Goal: Task Accomplishment & Management: Use online tool/utility

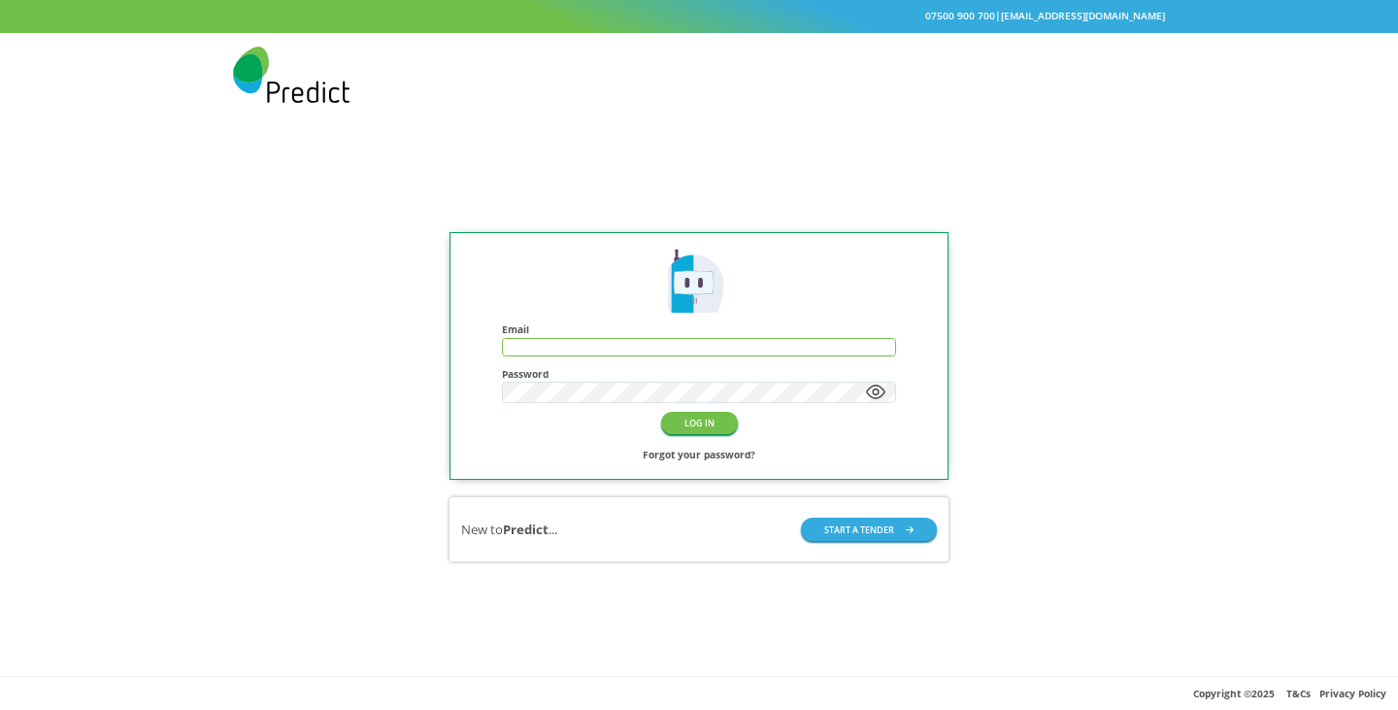
click at [626, 349] on input "text" at bounding box center [699, 347] width 392 height 17
type input "**********"
click at [661, 412] on button "LOG IN" at bounding box center [699, 423] width 77 height 22
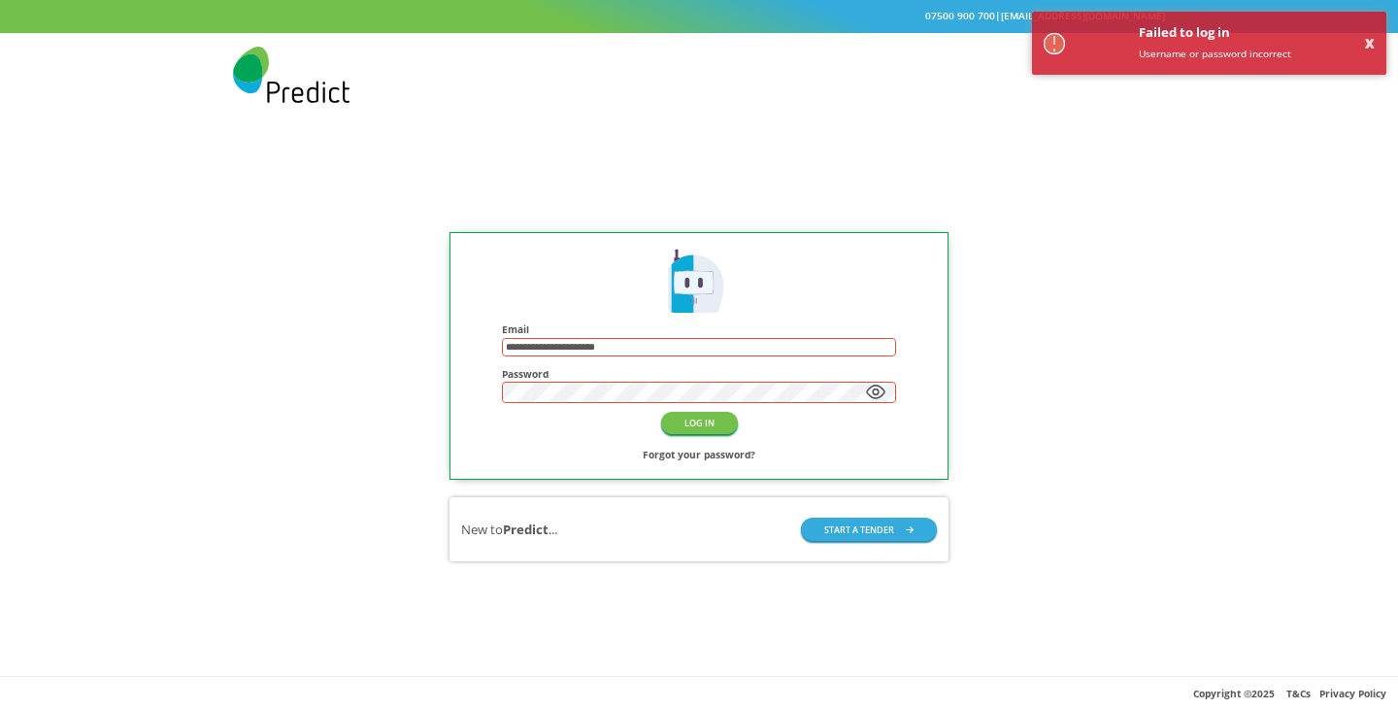
click at [661, 412] on button "LOG IN" at bounding box center [699, 423] width 77 height 22
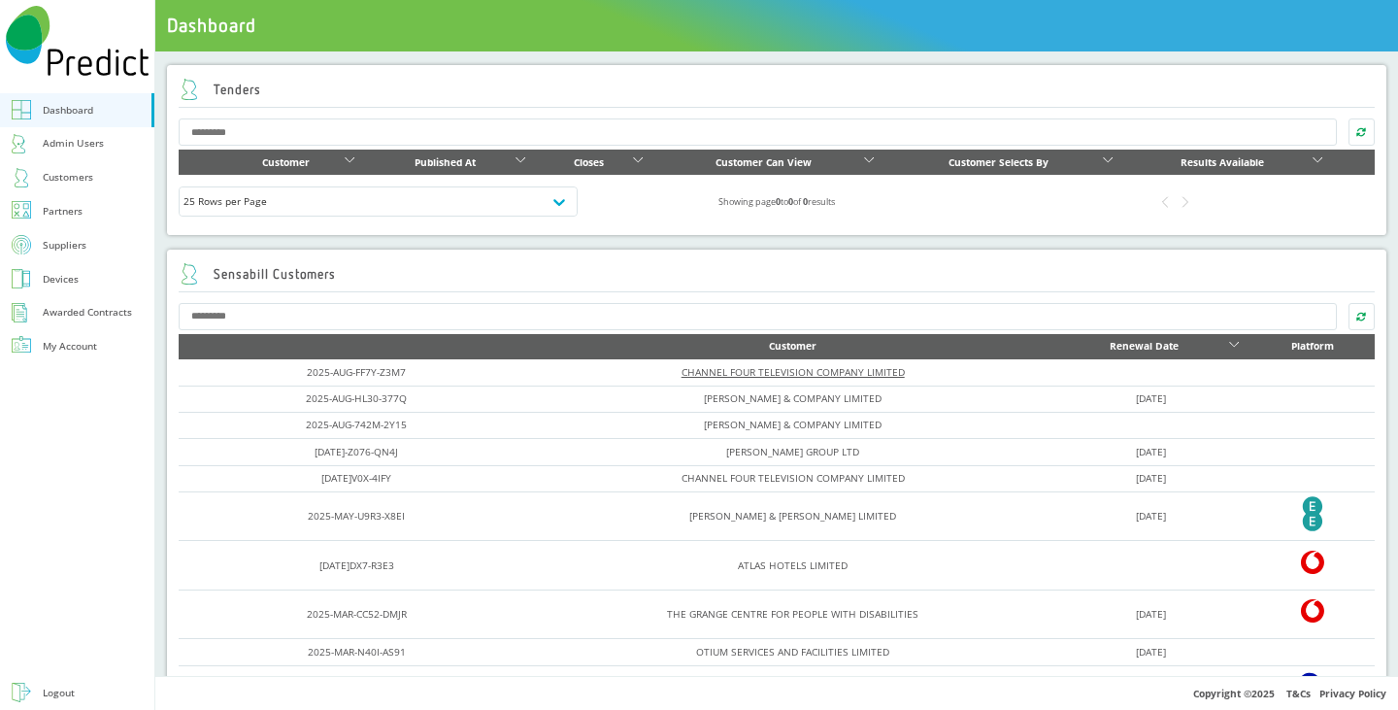
click at [720, 373] on link "CHANNEL FOUR TELEVISION COMPANY LIMITED" at bounding box center [792, 372] width 223 height 14
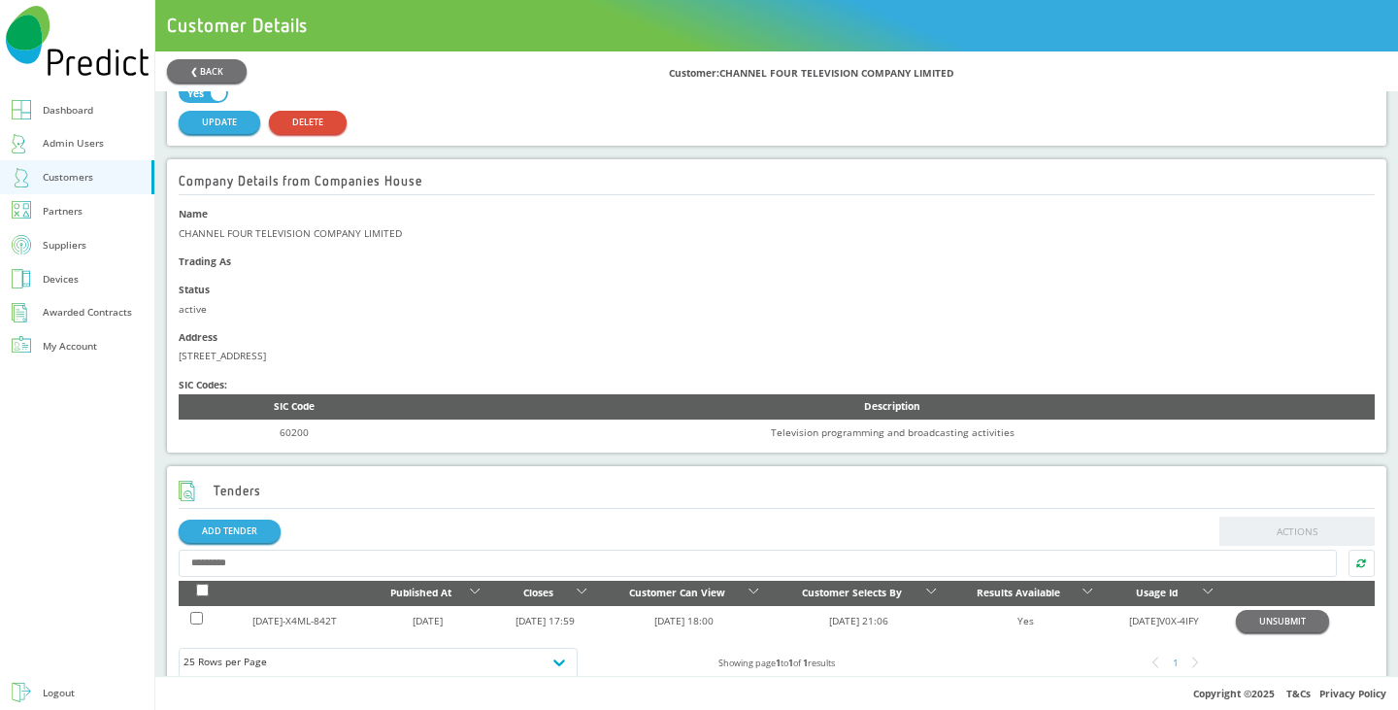
scroll to position [388, 0]
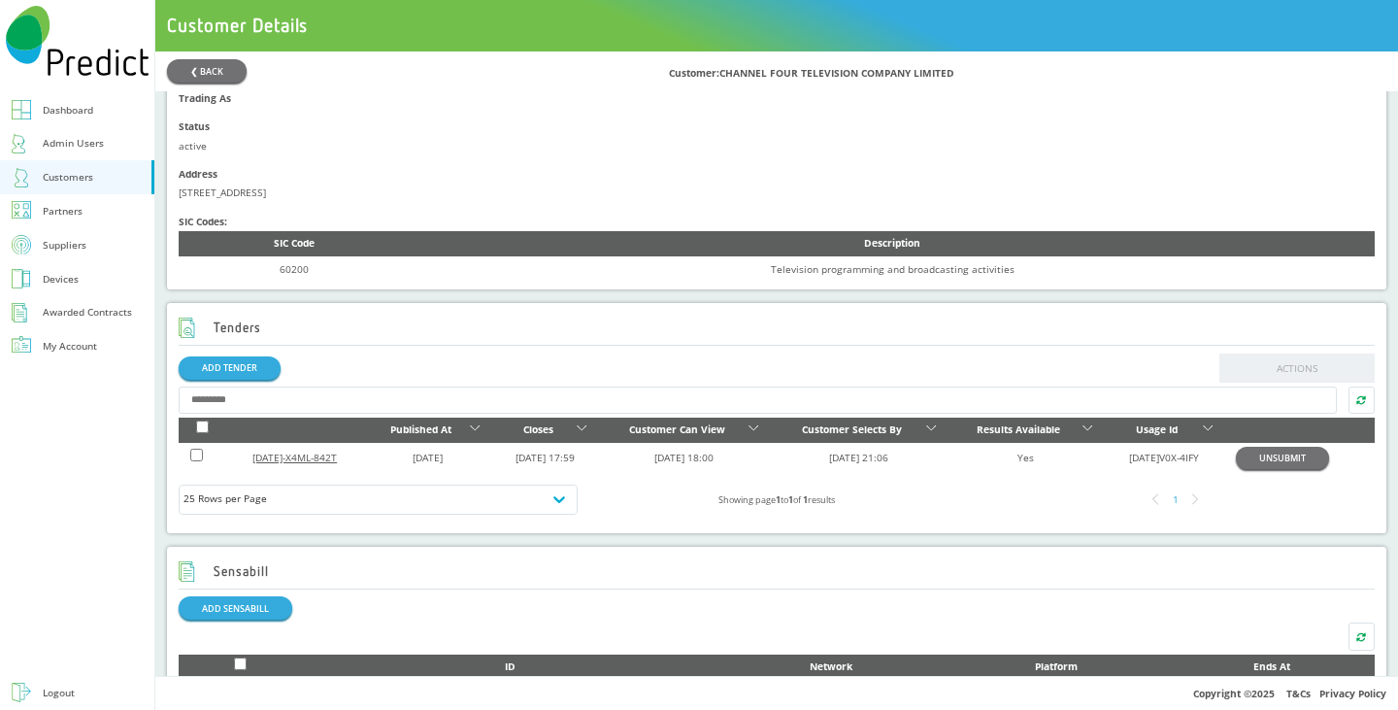
click at [333, 461] on link "[DATE]-X4ML-842T" at bounding box center [294, 457] width 84 height 14
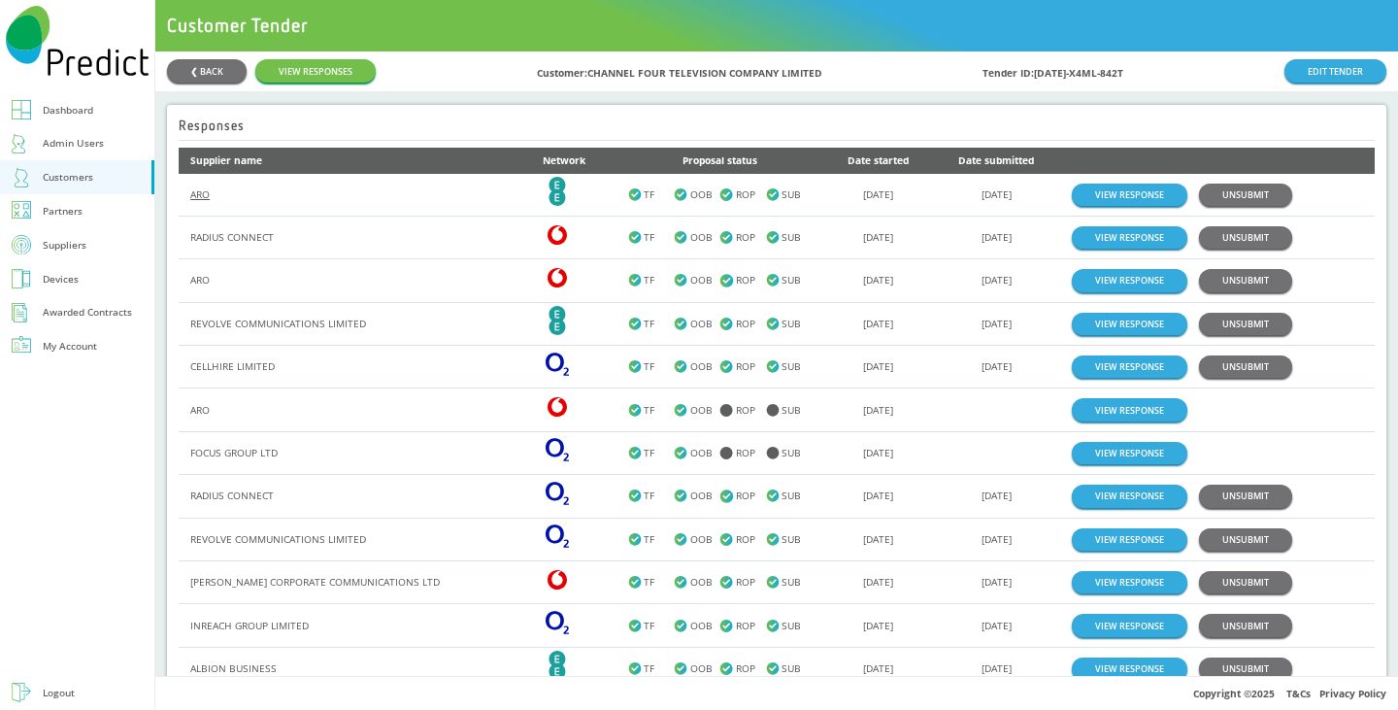
click at [199, 197] on link "ARO" at bounding box center [199, 194] width 19 height 14
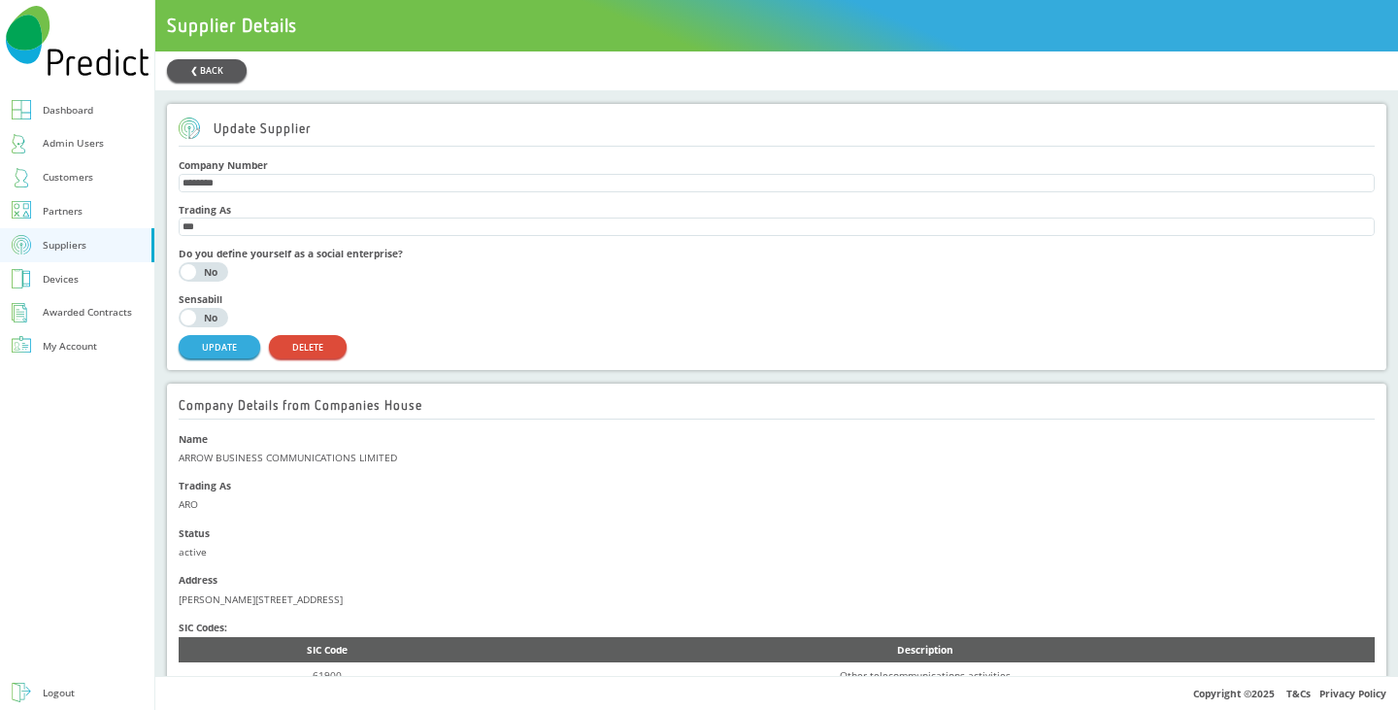
click at [213, 71] on button "❮ BACK" at bounding box center [207, 70] width 80 height 22
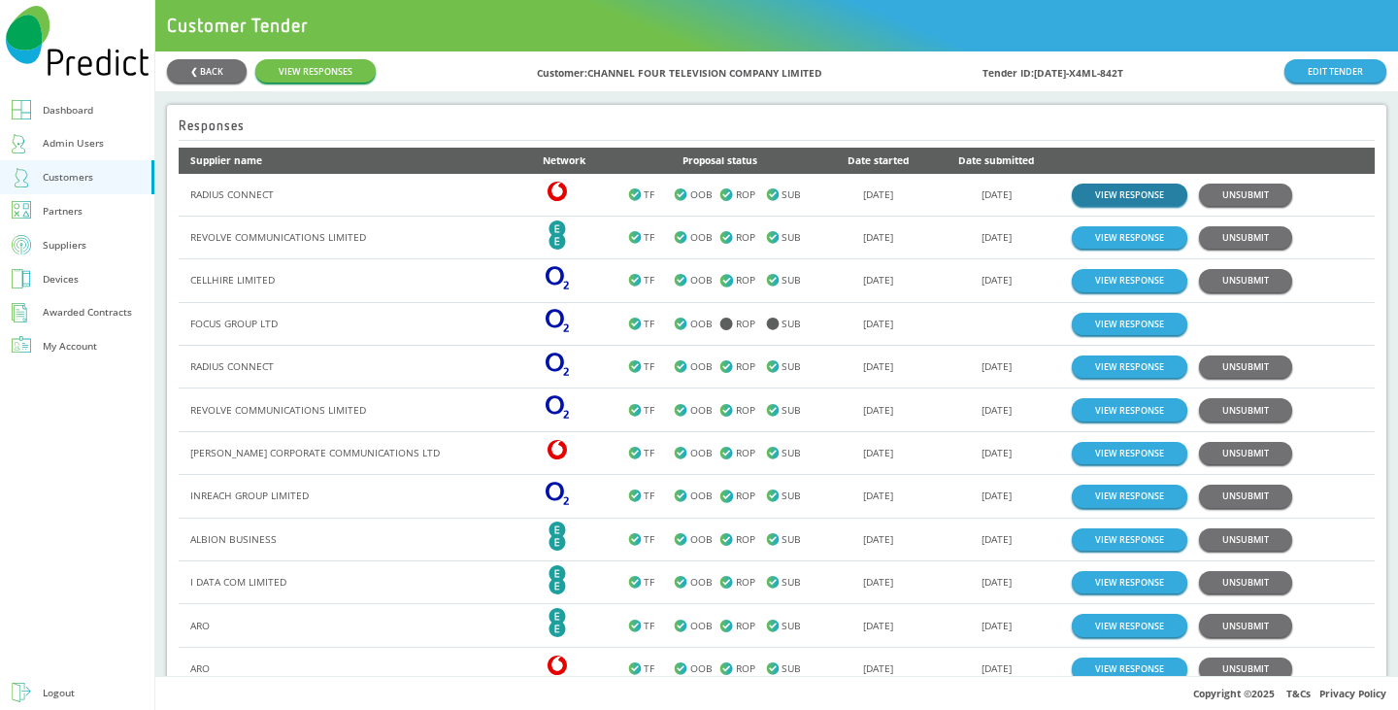
click at [1135, 196] on link "VIEW RESPONSE" at bounding box center [1130, 194] width 116 height 22
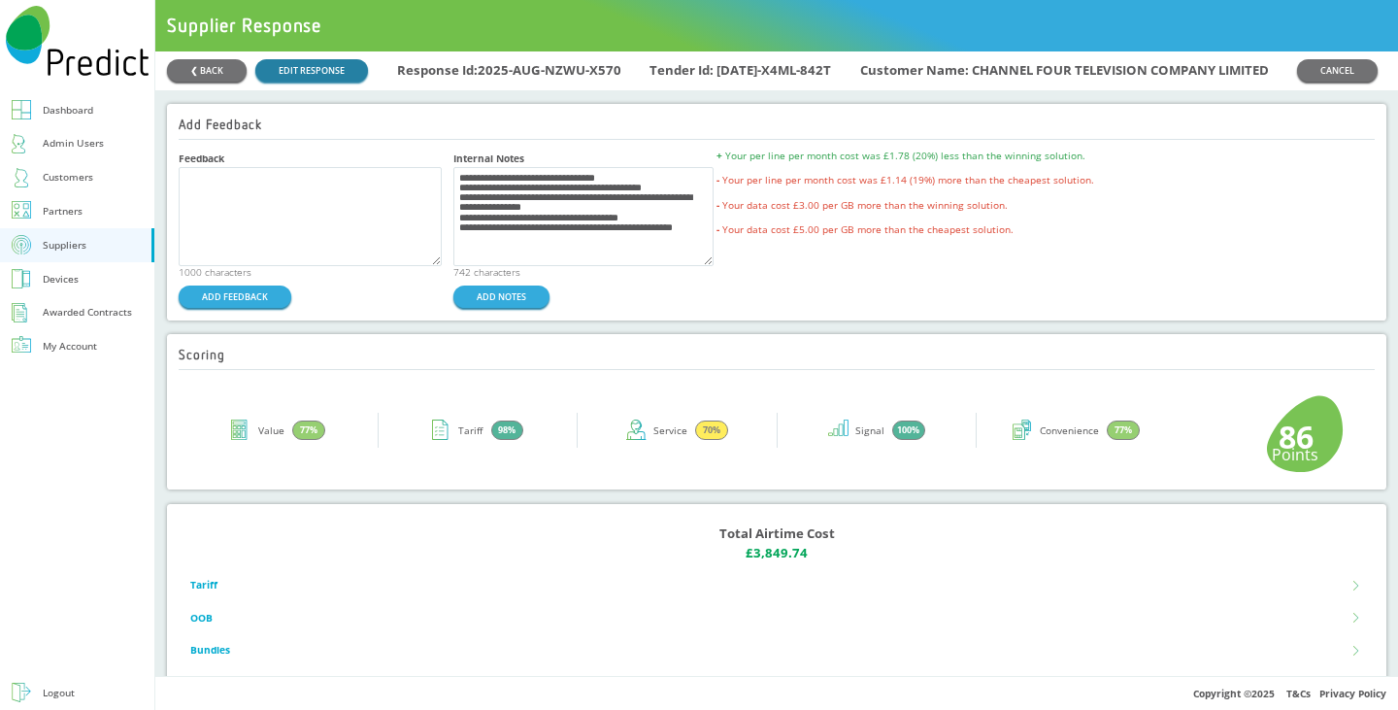
click at [335, 75] on link "EDIT RESPONSE" at bounding box center [311, 70] width 113 height 22
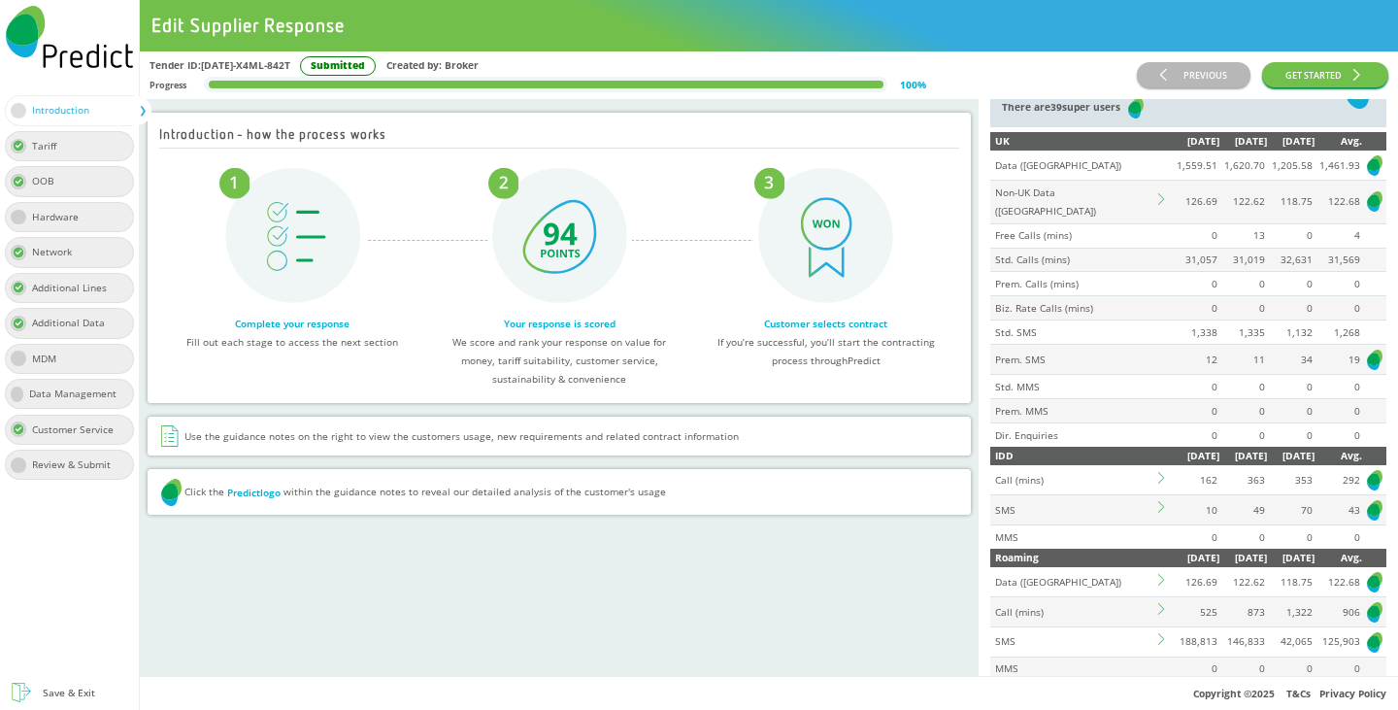
scroll to position [194, 0]
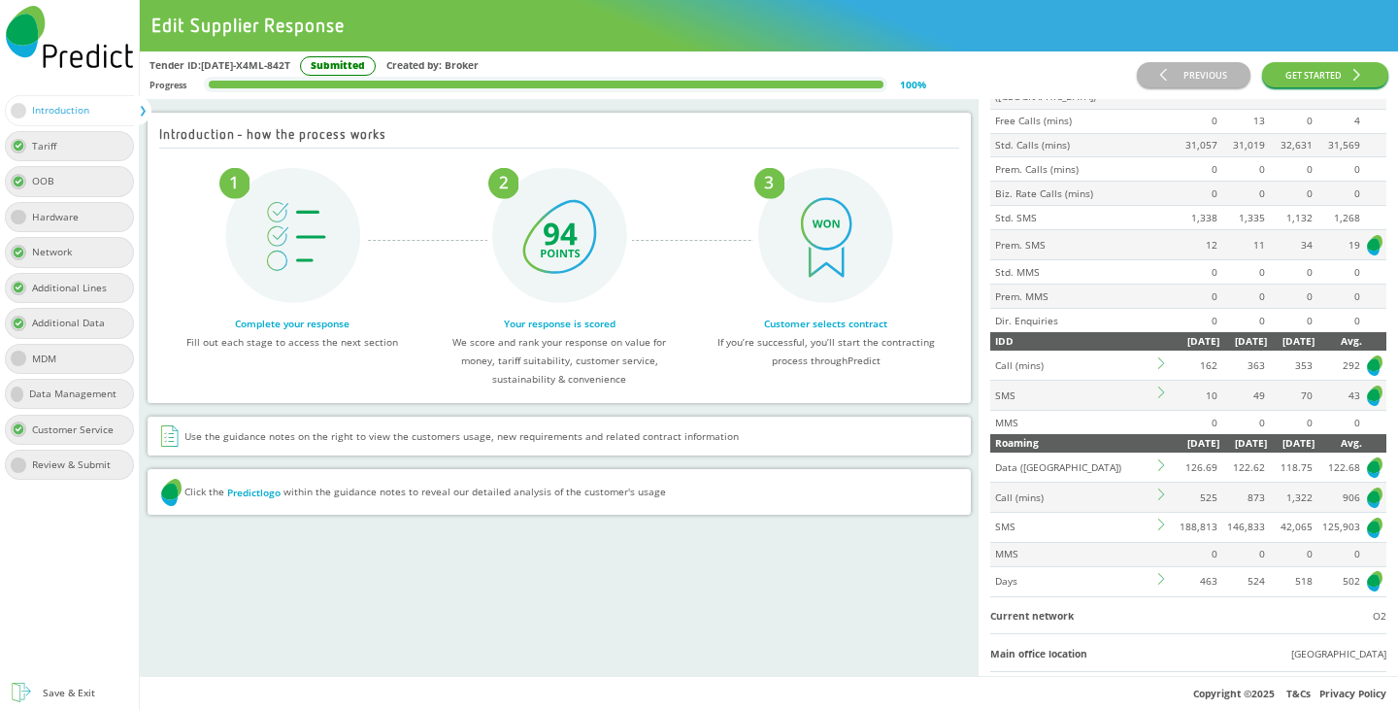
click at [1158, 369] on icon at bounding box center [1164, 363] width 12 height 12
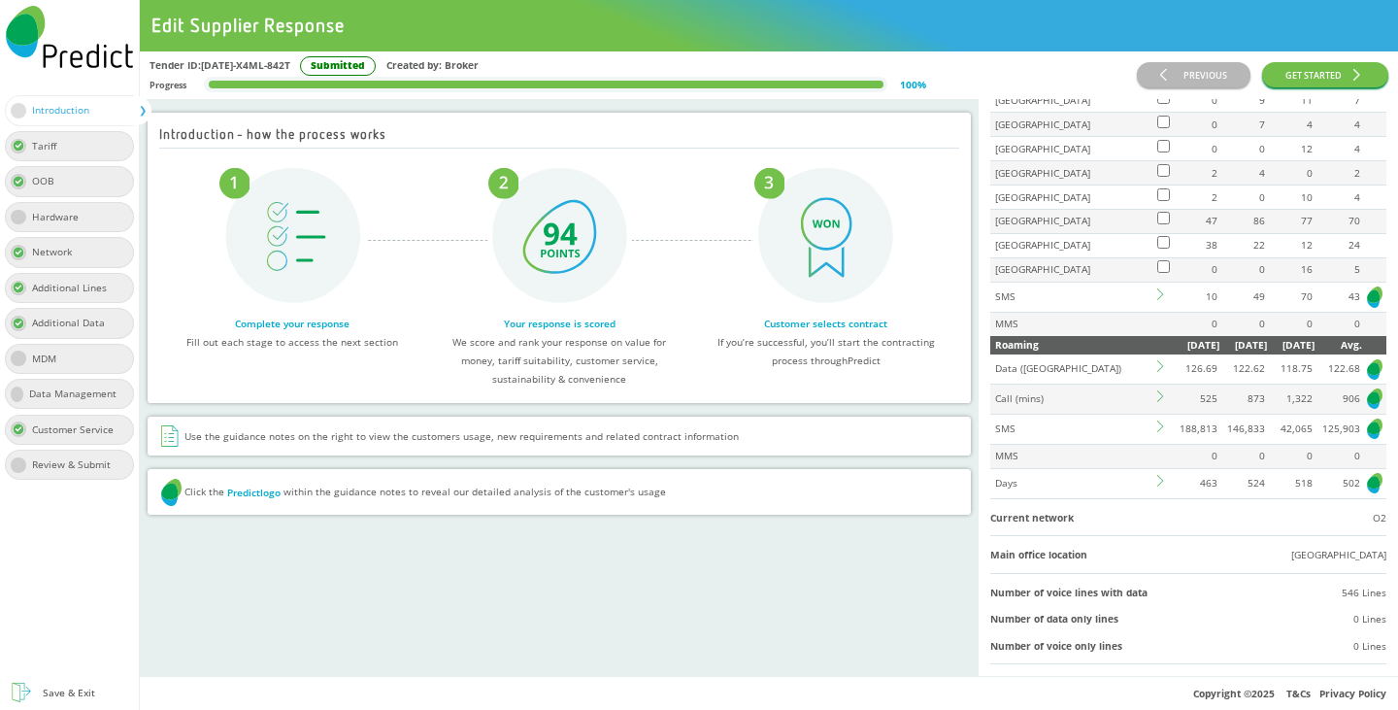
scroll to position [776, 0]
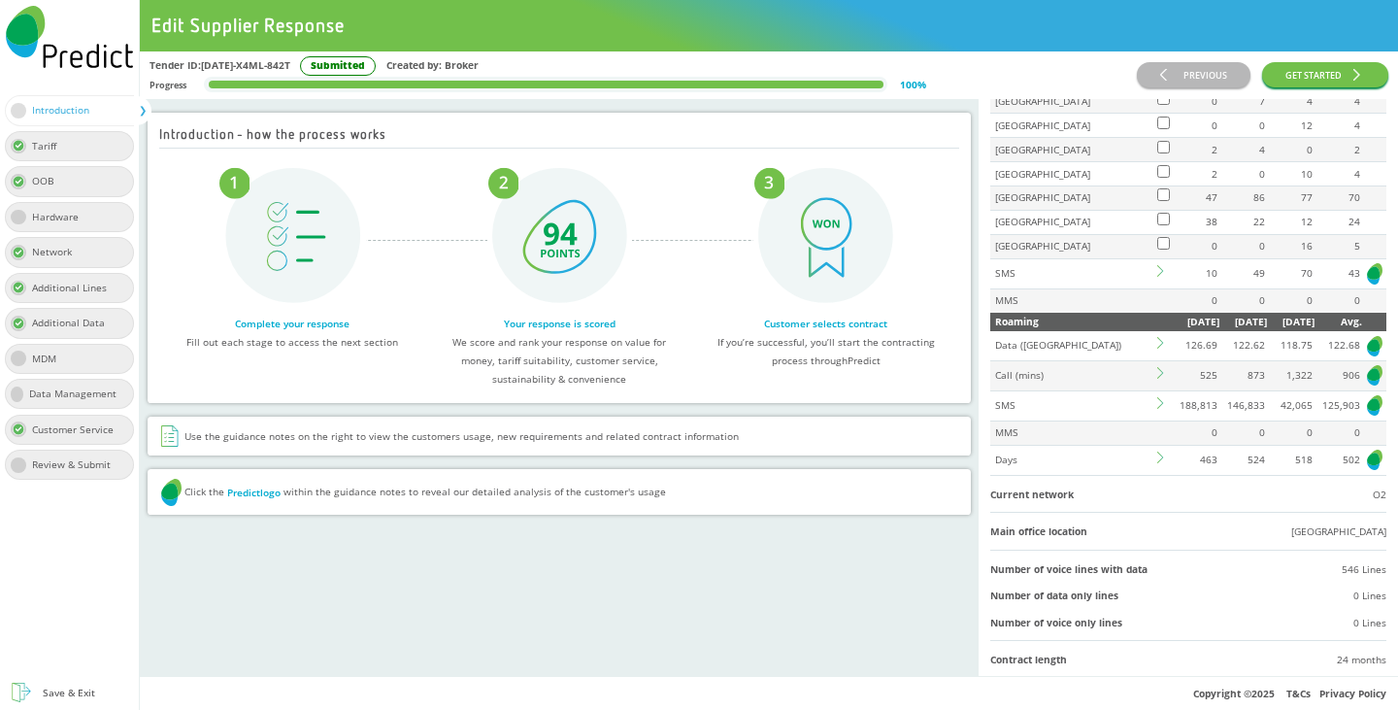
click at [1154, 390] on td at bounding box center [1162, 375] width 17 height 30
click at [1157, 379] on icon at bounding box center [1163, 373] width 12 height 12
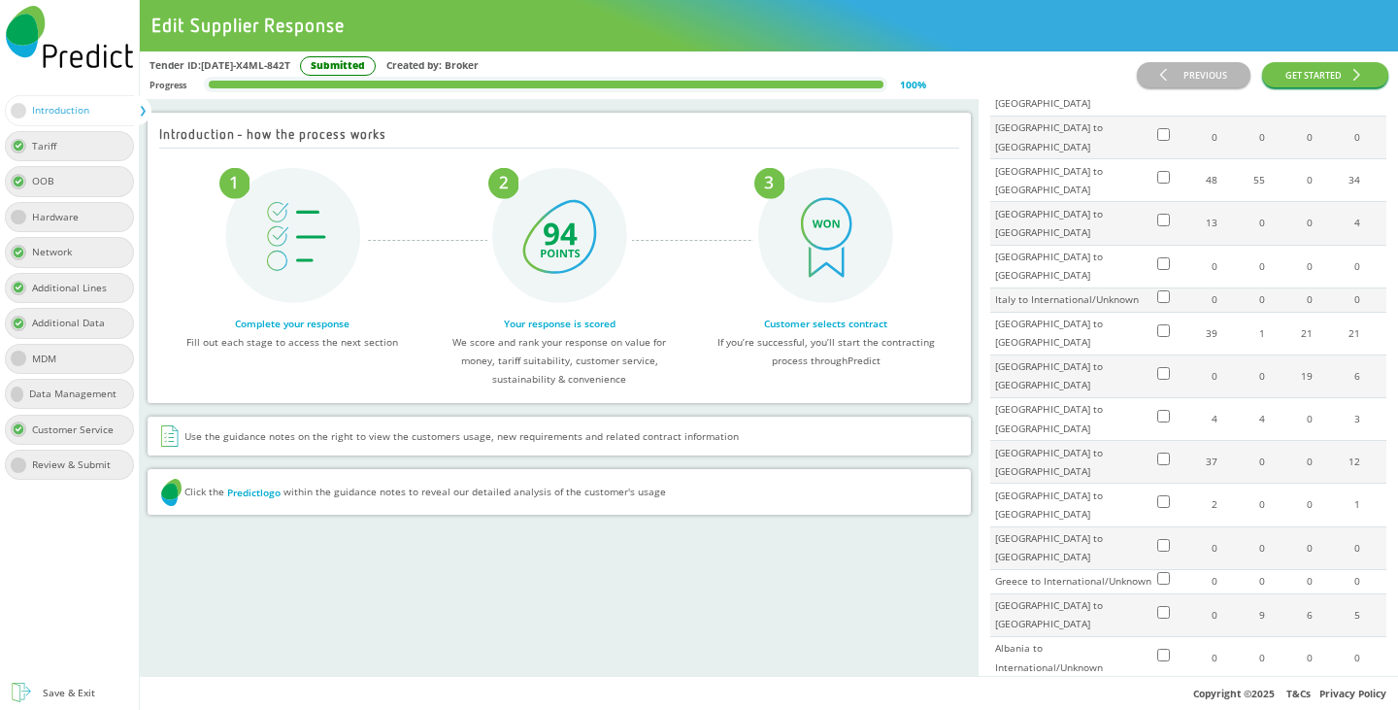
scroll to position [3397, 0]
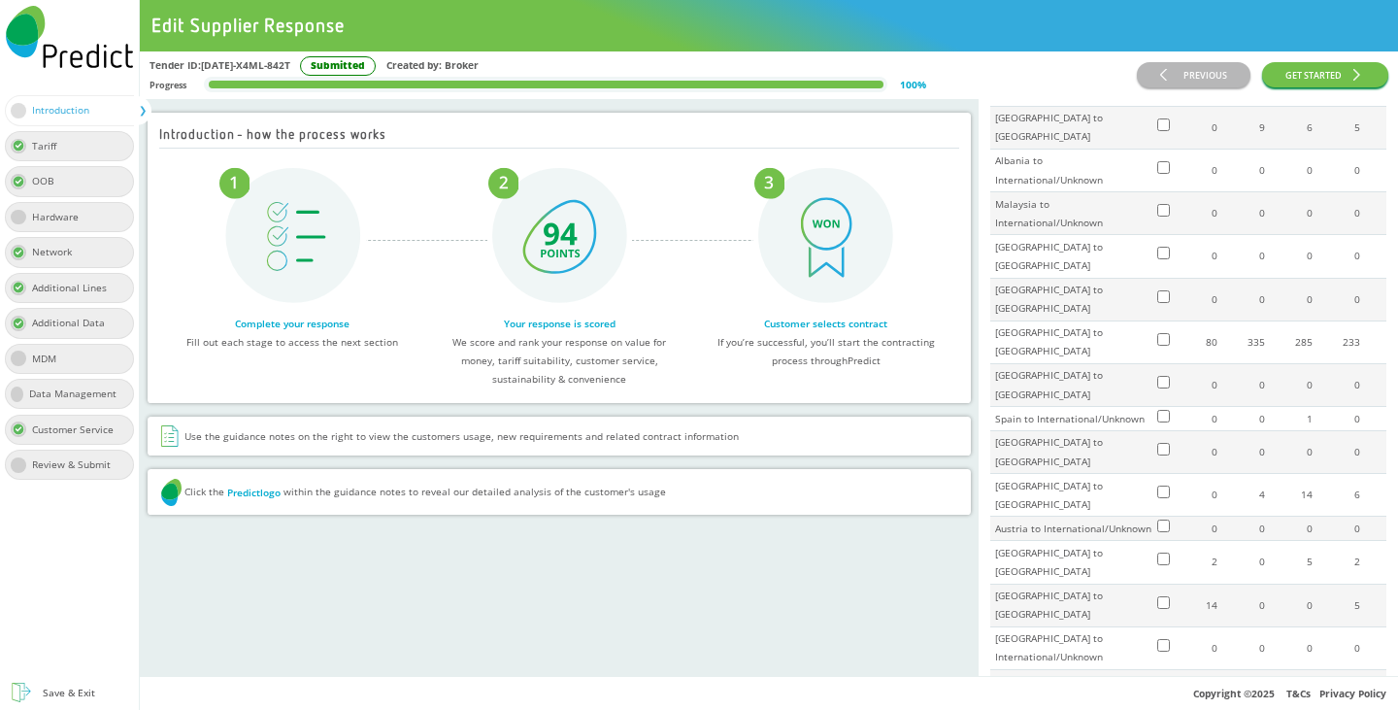
scroll to position [4077, 0]
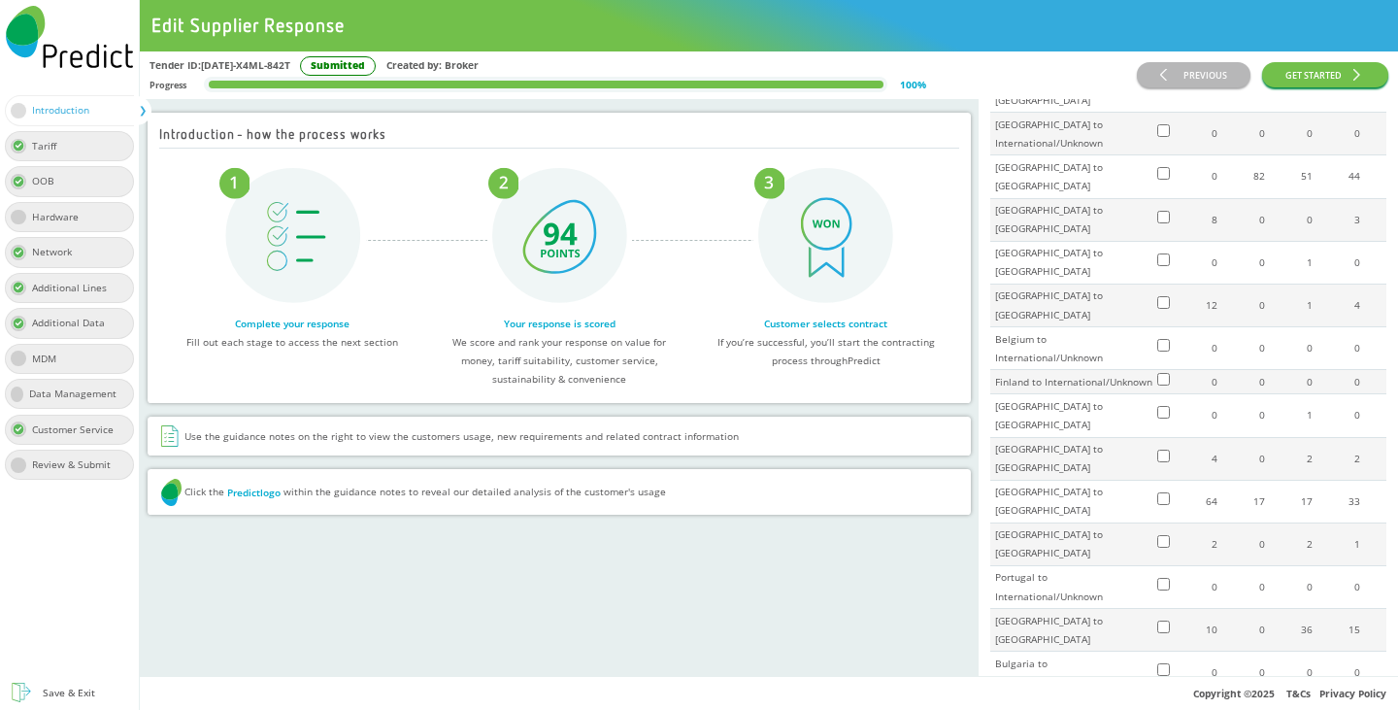
scroll to position [679, 0]
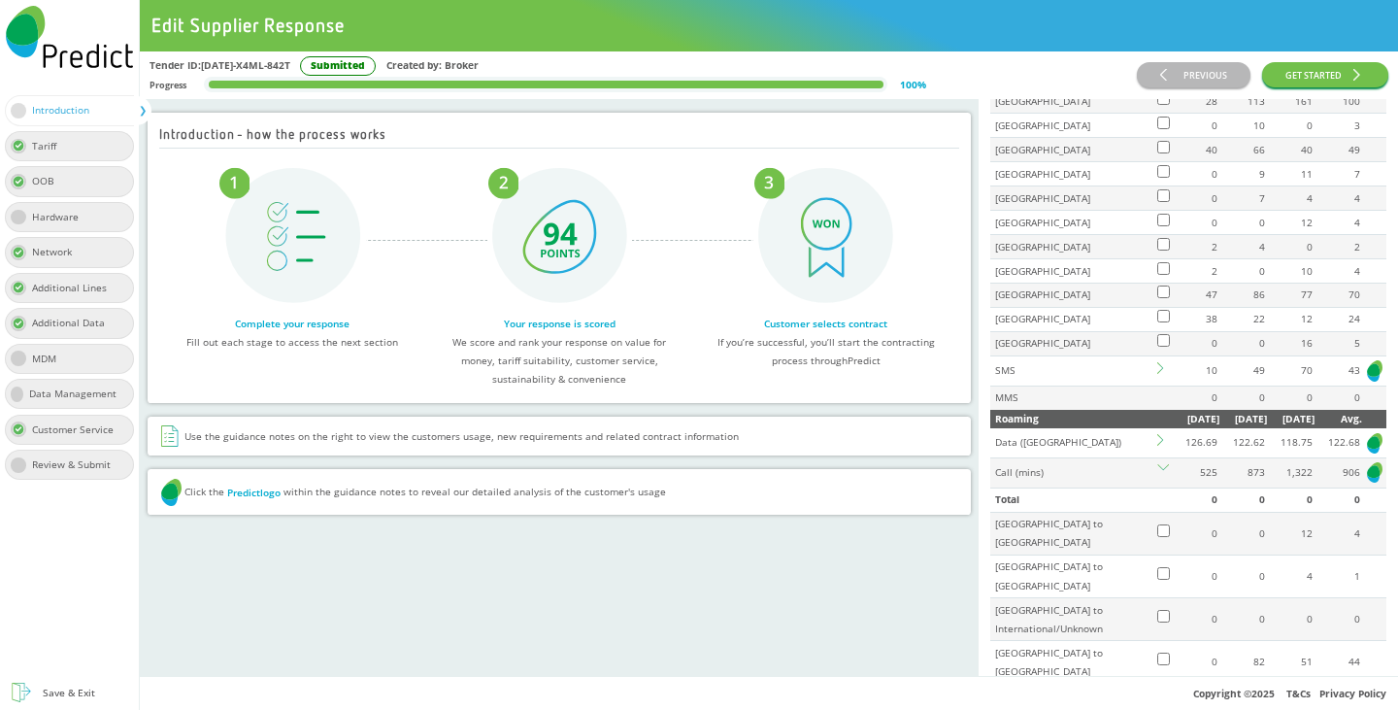
click at [1157, 446] on icon at bounding box center [1163, 440] width 12 height 12
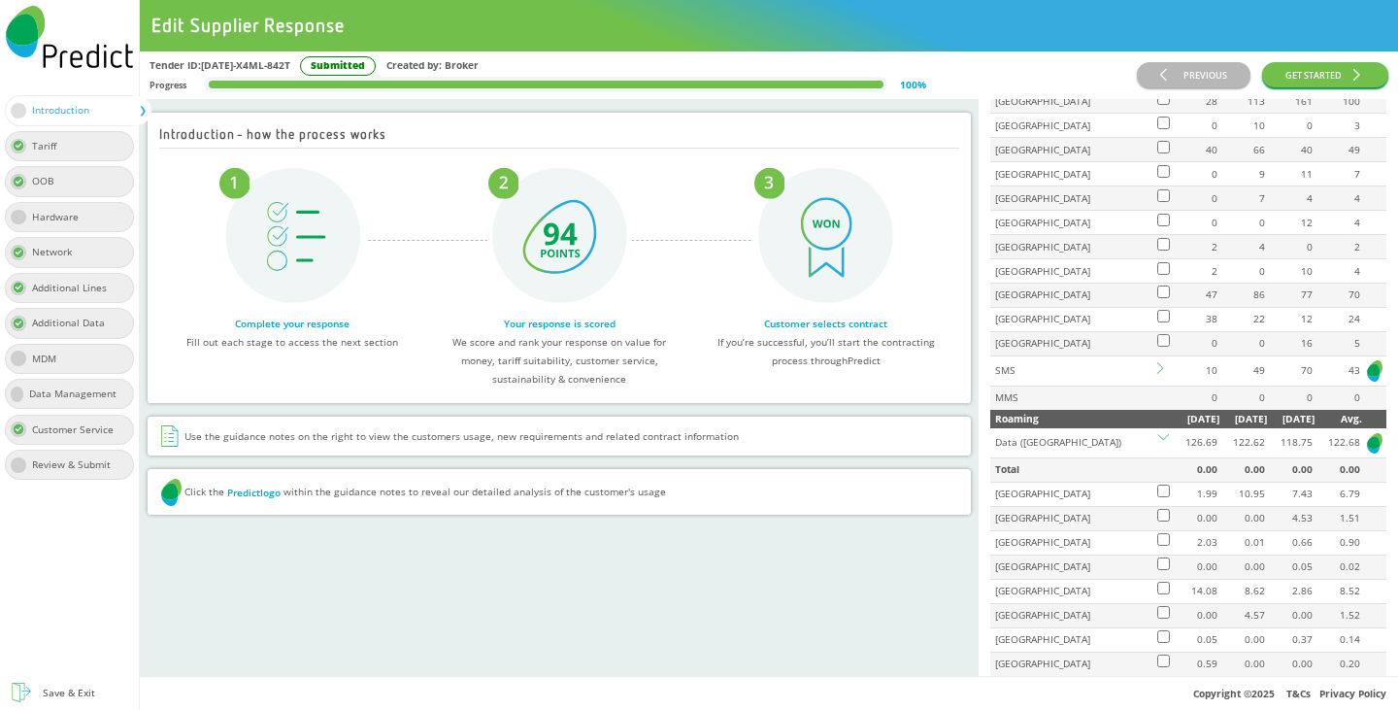
click at [1157, 440] on icon at bounding box center [1163, 437] width 12 height 6
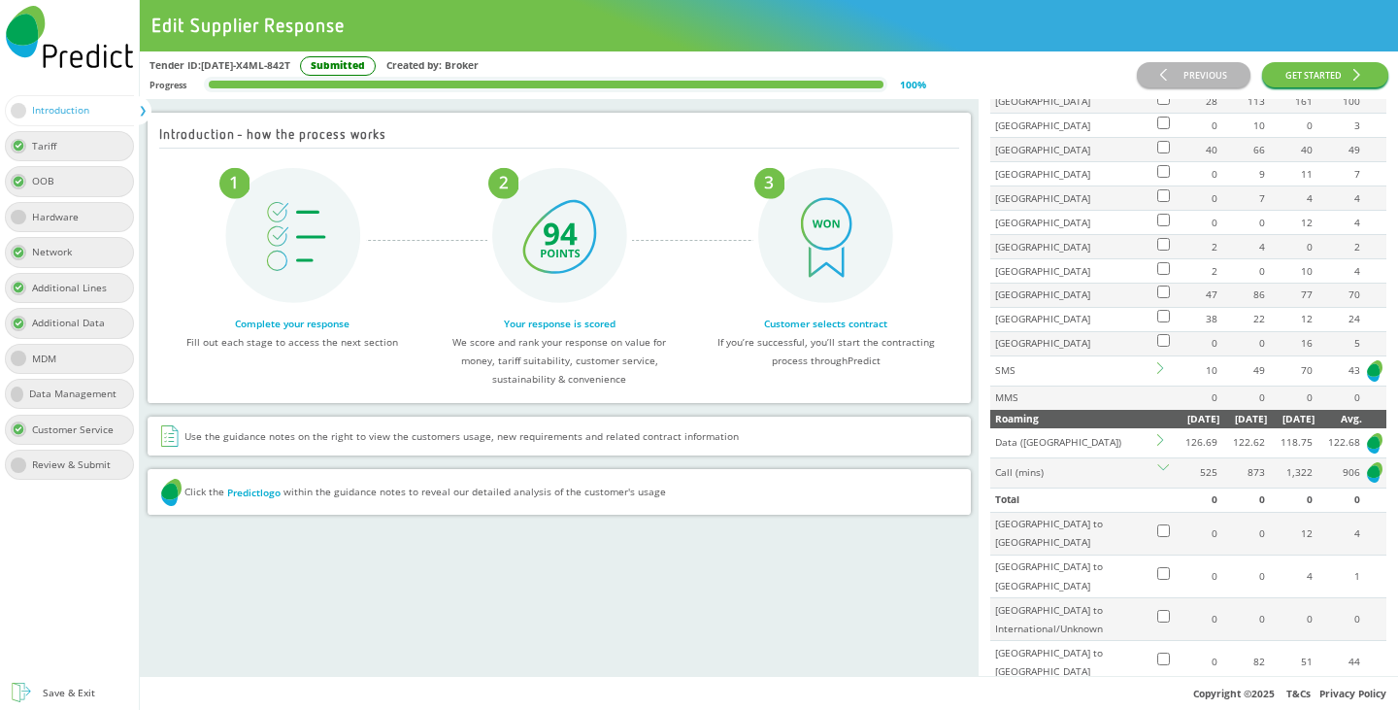
click at [1157, 476] on icon at bounding box center [1163, 470] width 12 height 12
click at [1157, 500] on icon at bounding box center [1163, 497] width 12 height 6
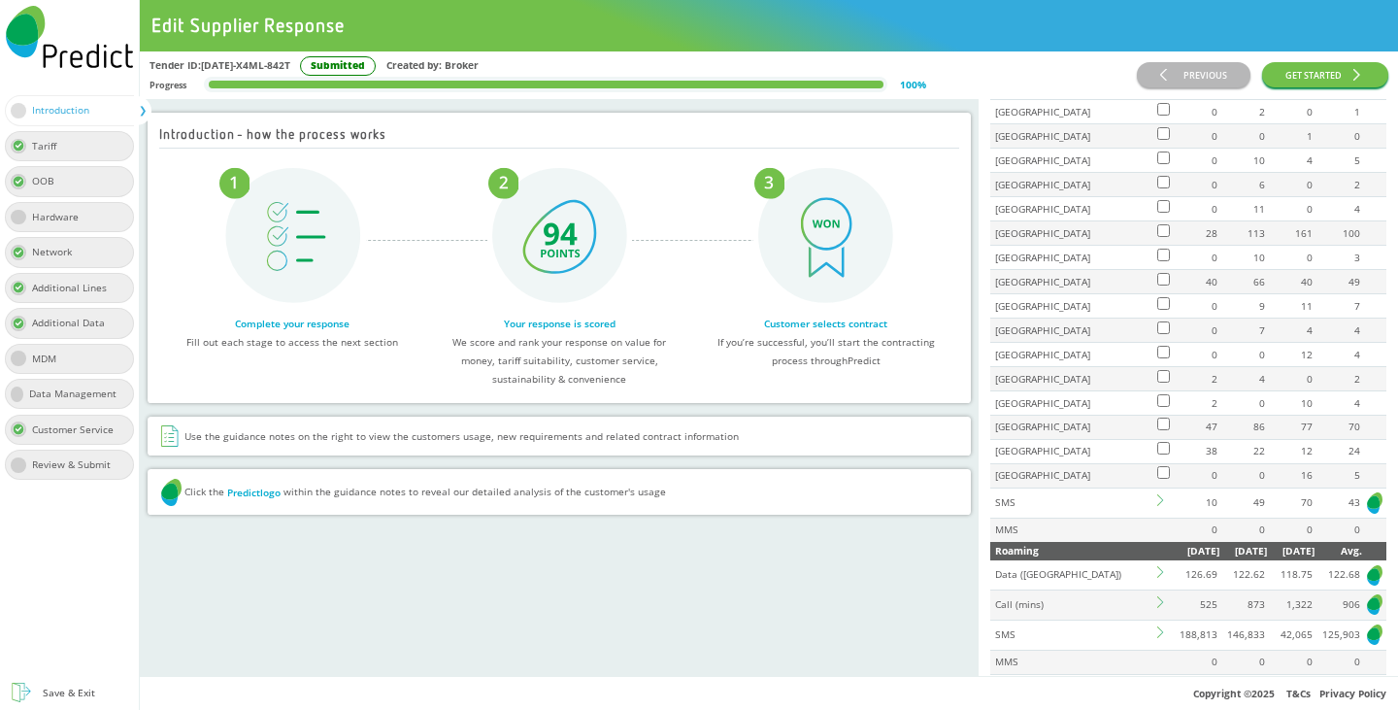
scroll to position [388, 0]
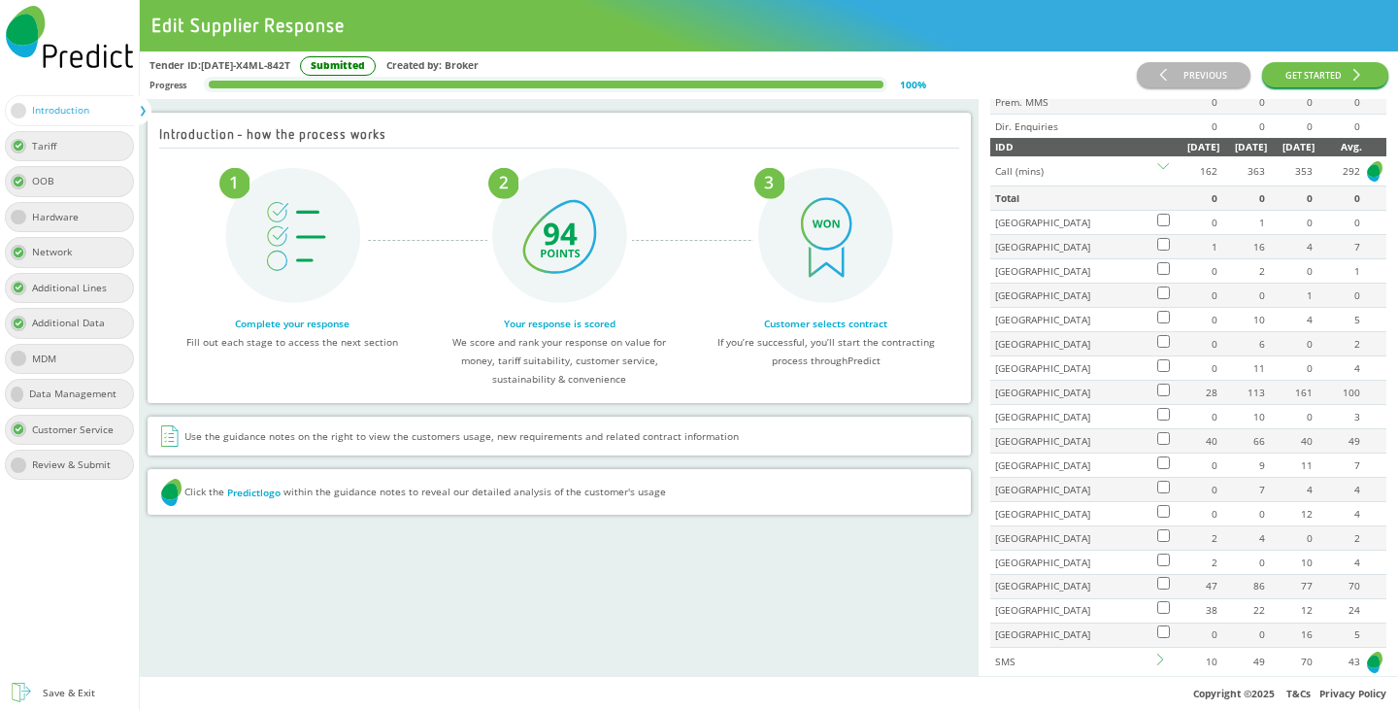
click at [1157, 175] on icon at bounding box center [1163, 169] width 12 height 12
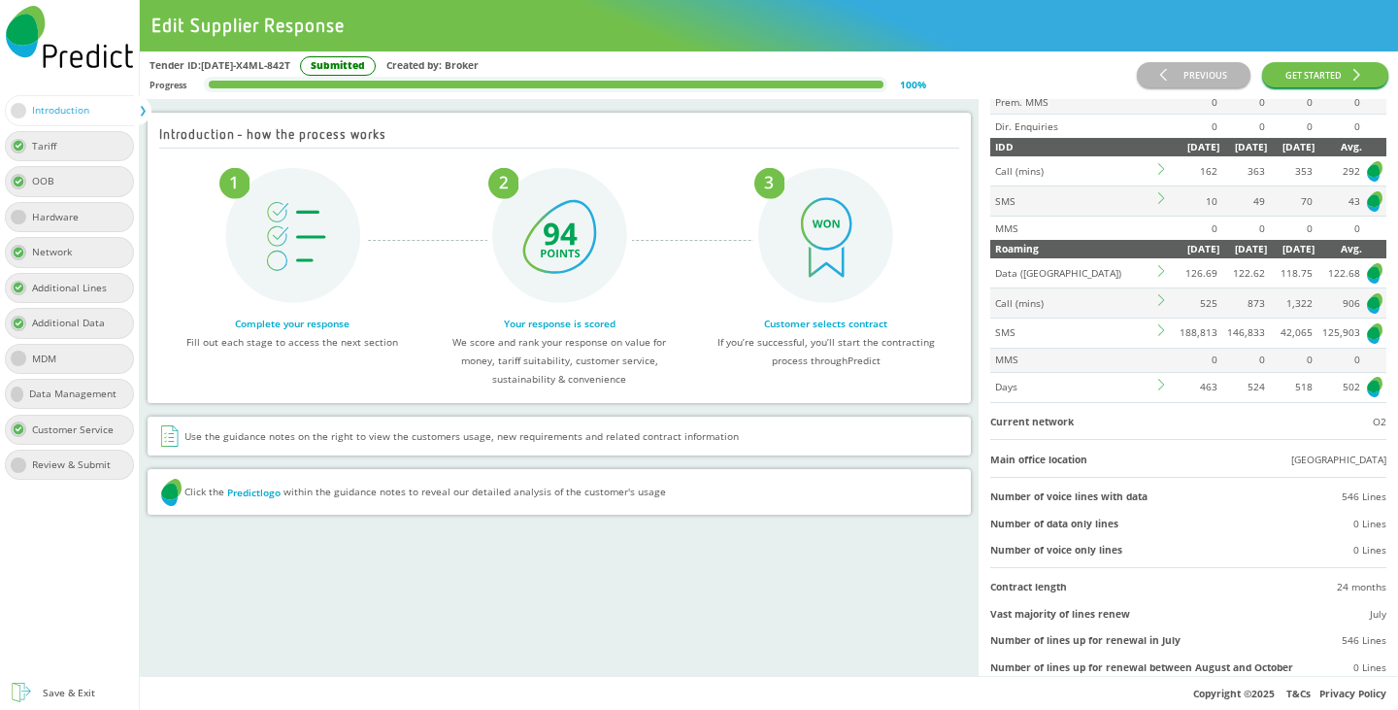
click at [1158, 205] on icon at bounding box center [1161, 199] width 6 height 12
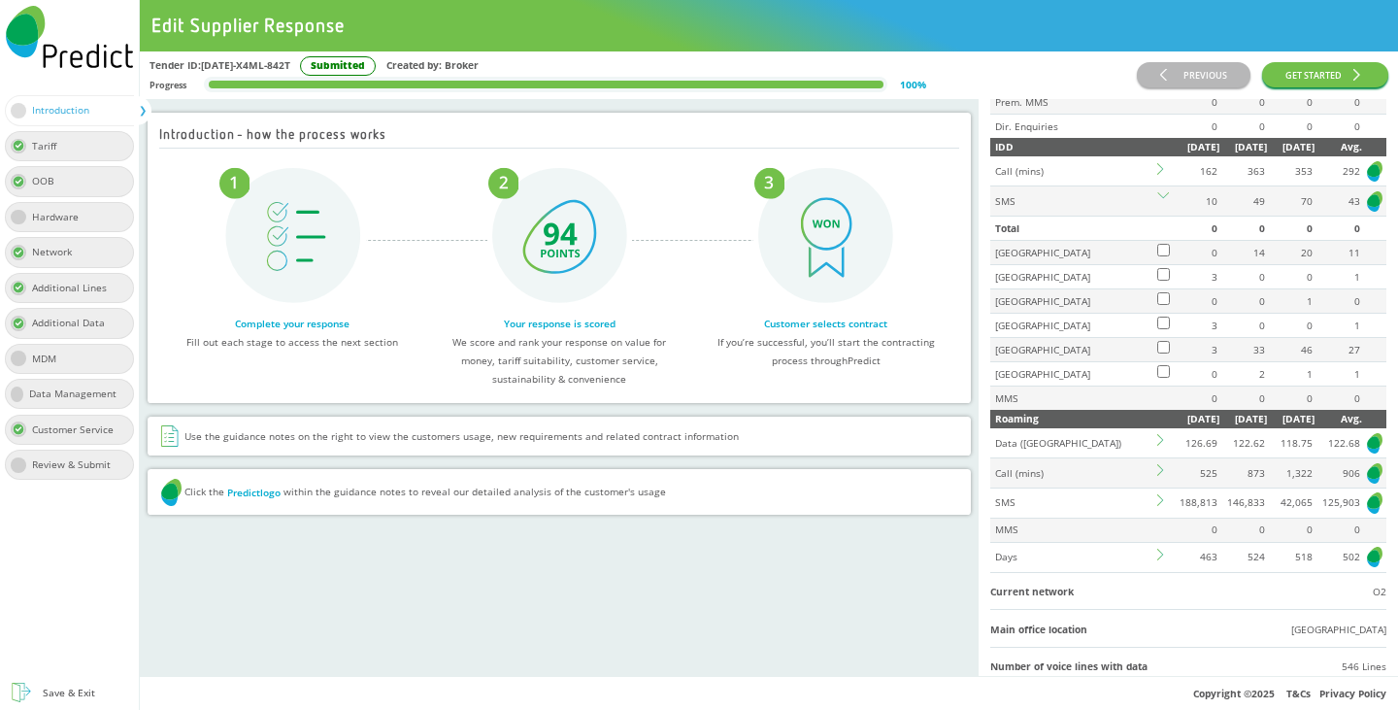
click at [1157, 198] on icon at bounding box center [1163, 195] width 12 height 6
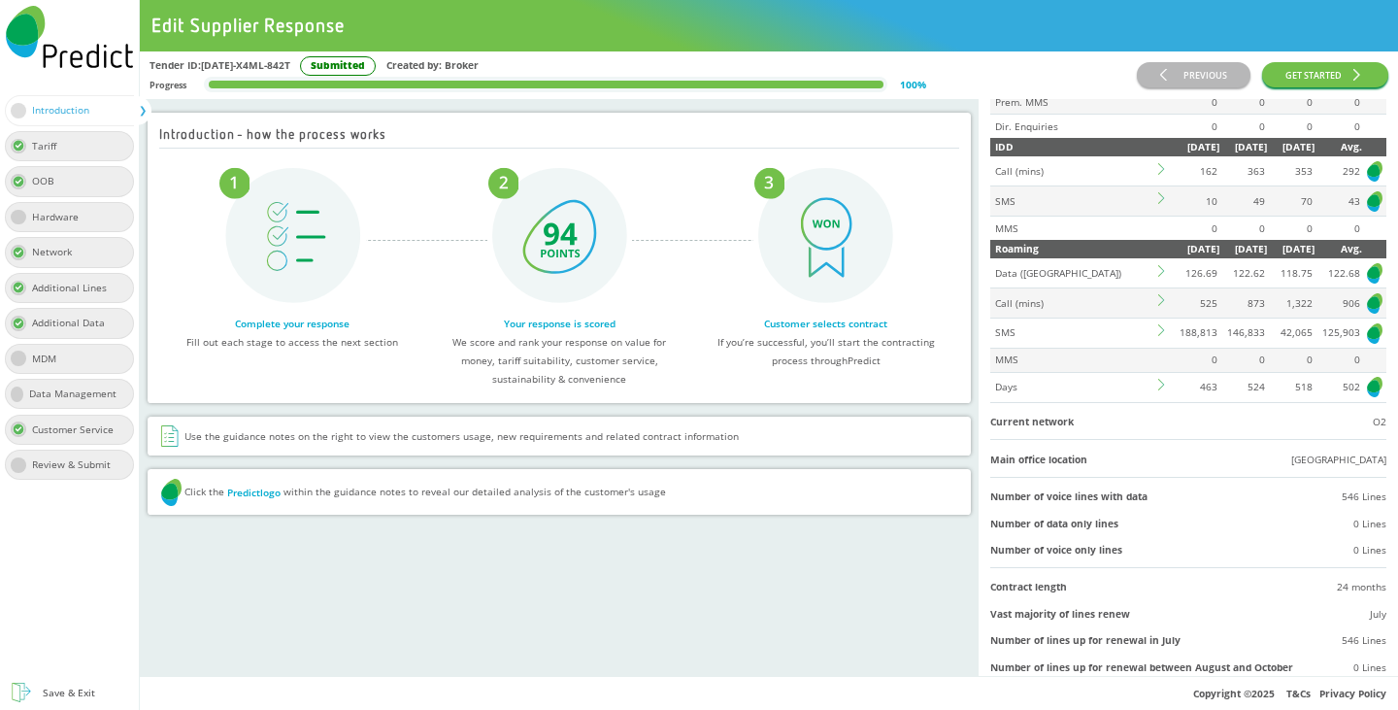
click at [1158, 175] on icon at bounding box center [1164, 169] width 12 height 12
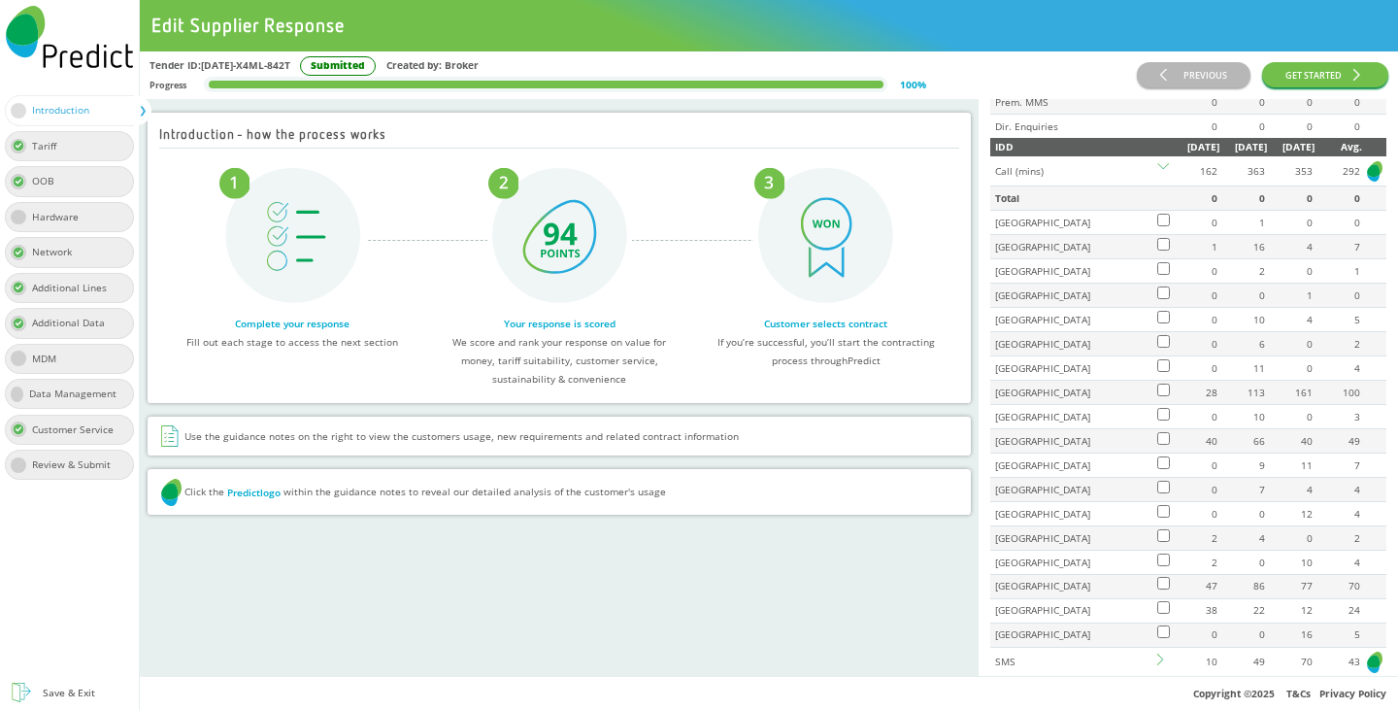
click at [1155, 185] on td at bounding box center [1163, 170] width 17 height 29
click at [1157, 175] on icon at bounding box center [1163, 169] width 12 height 12
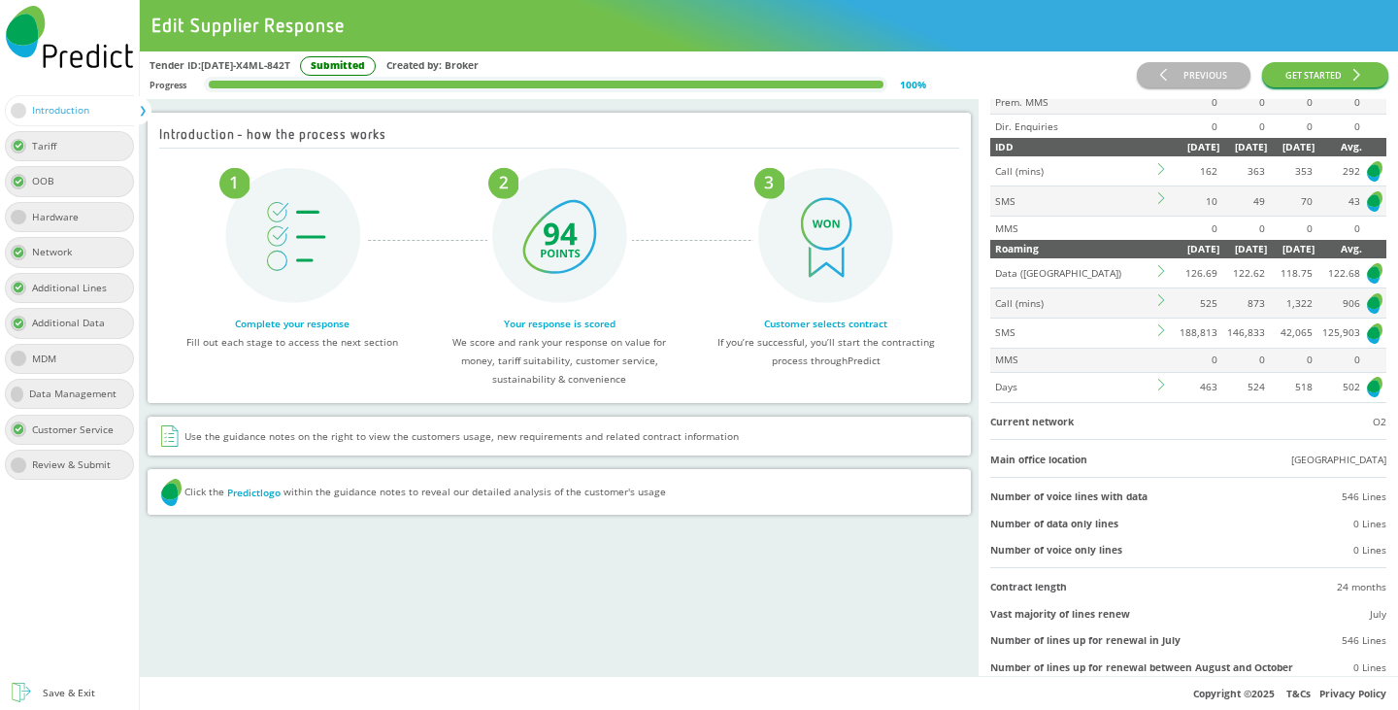
click at [1155, 318] on td at bounding box center [1163, 303] width 17 height 30
click at [1158, 306] on icon at bounding box center [1164, 300] width 12 height 12
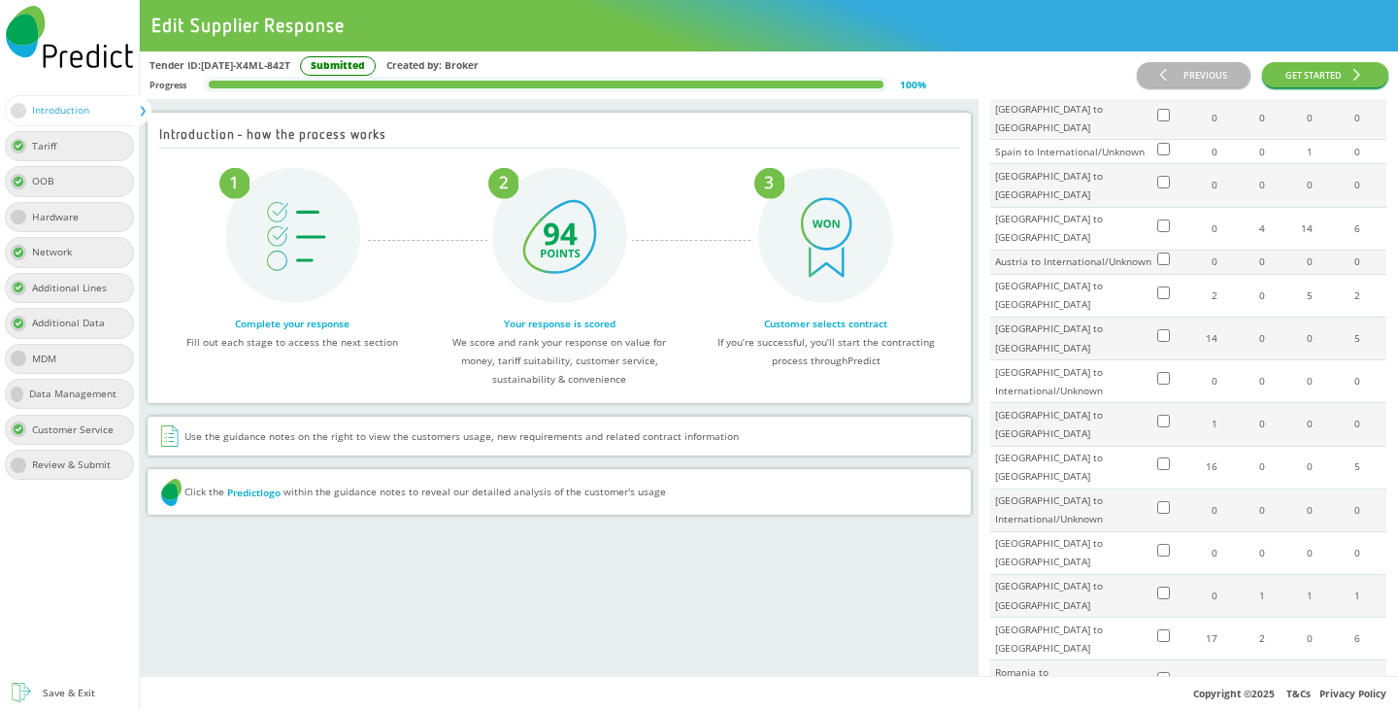
scroll to position [3203, 0]
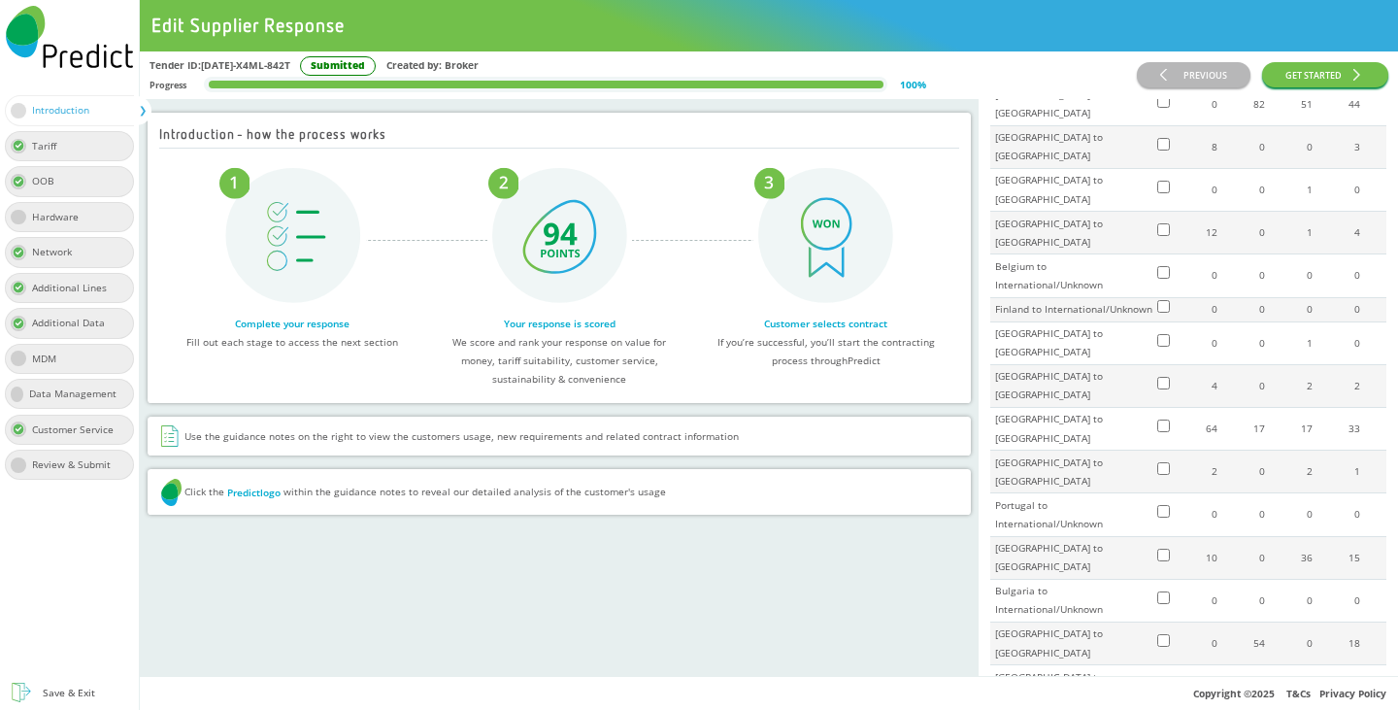
scroll to position [485, 0]
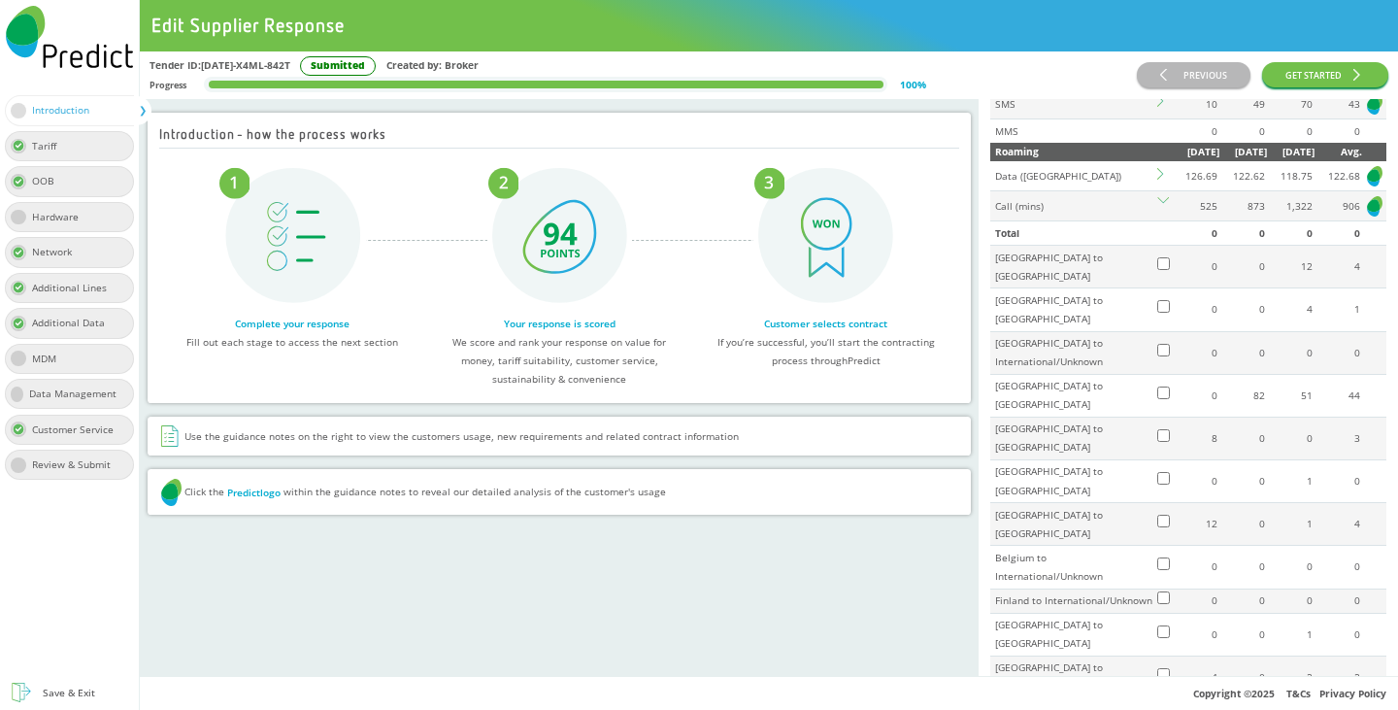
click at [1157, 209] on icon at bounding box center [1163, 203] width 12 height 12
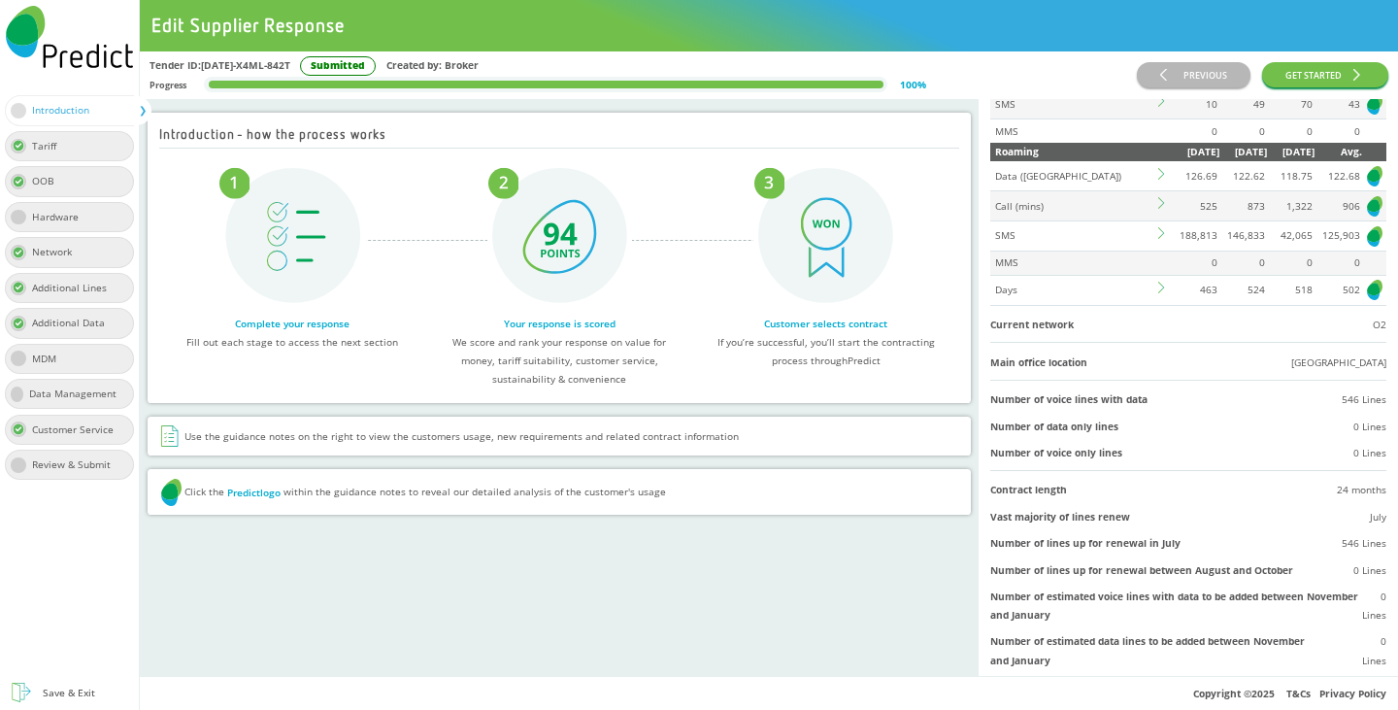
click at [1158, 293] on icon at bounding box center [1164, 287] width 12 height 12
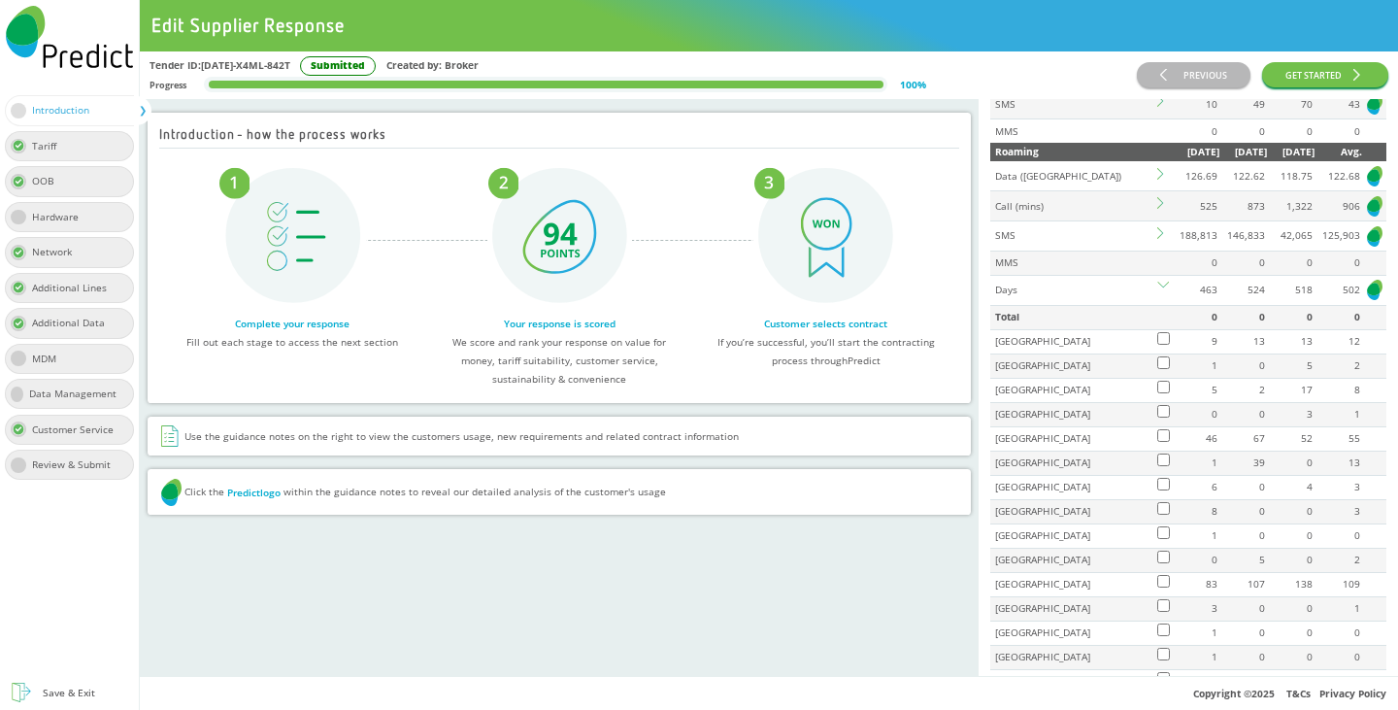
click at [1157, 293] on icon at bounding box center [1163, 287] width 12 height 12
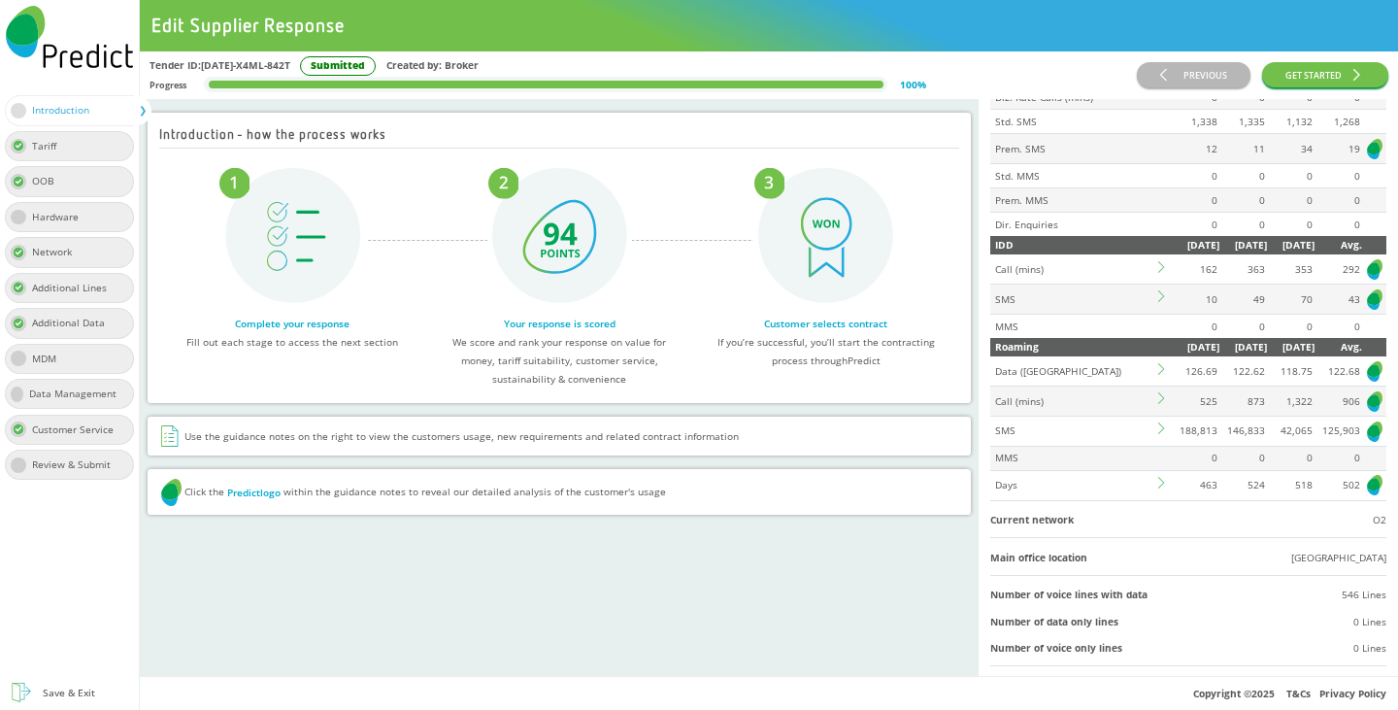
scroll to position [388, 0]
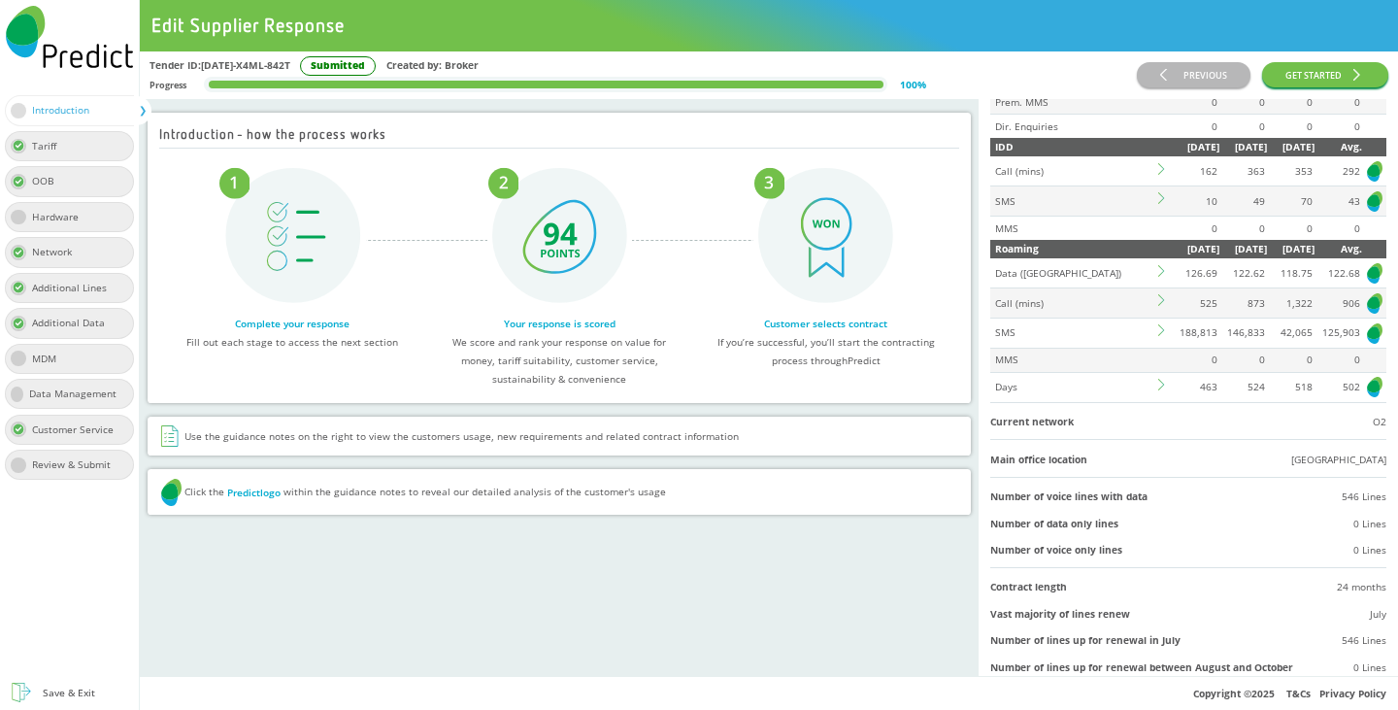
click at [1158, 336] on icon at bounding box center [1161, 330] width 6 height 12
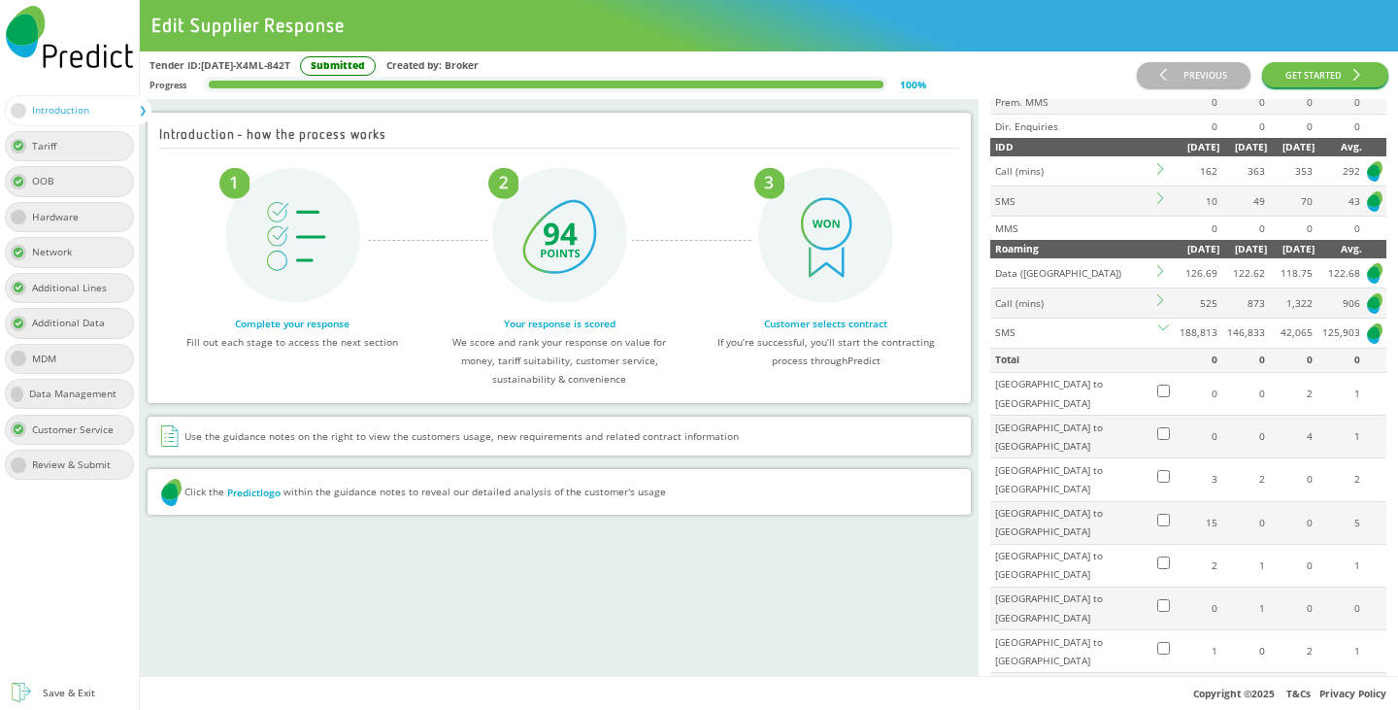
click at [1157, 336] on icon at bounding box center [1163, 330] width 12 height 12
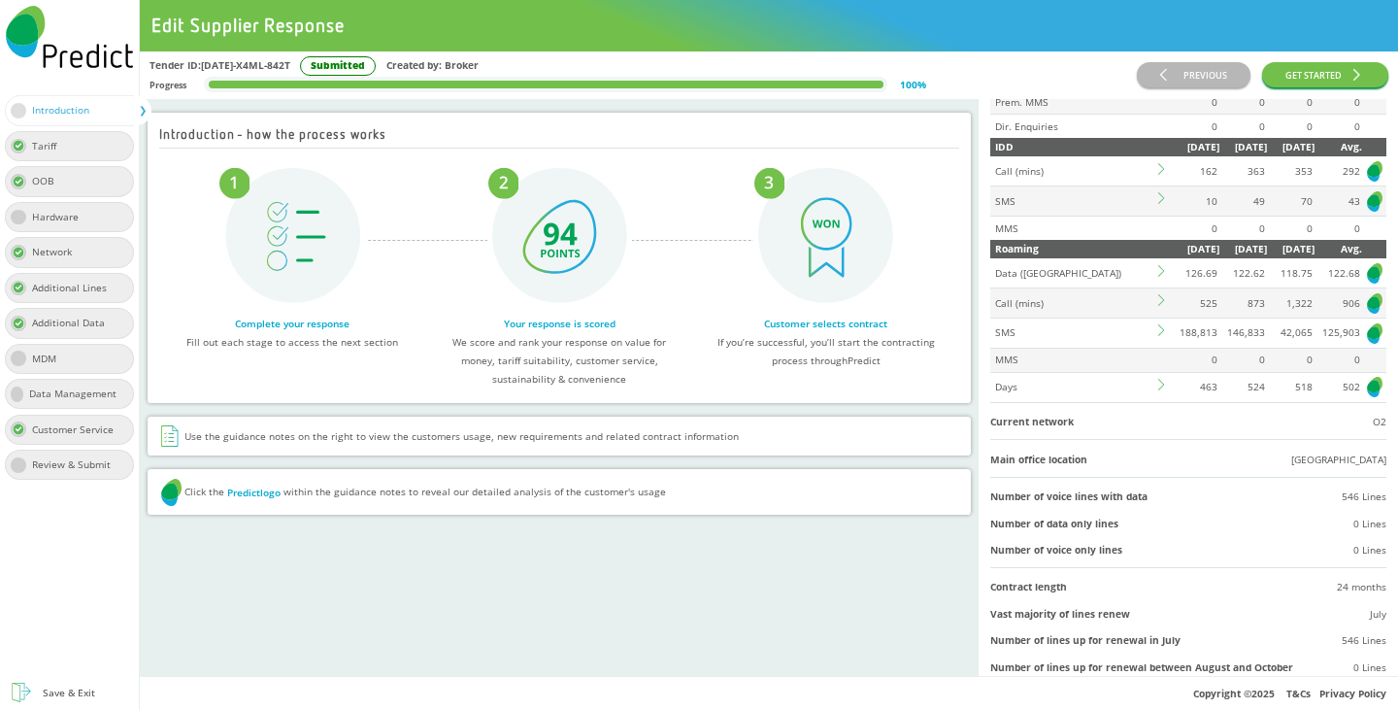
click at [1158, 175] on icon at bounding box center [1164, 169] width 12 height 12
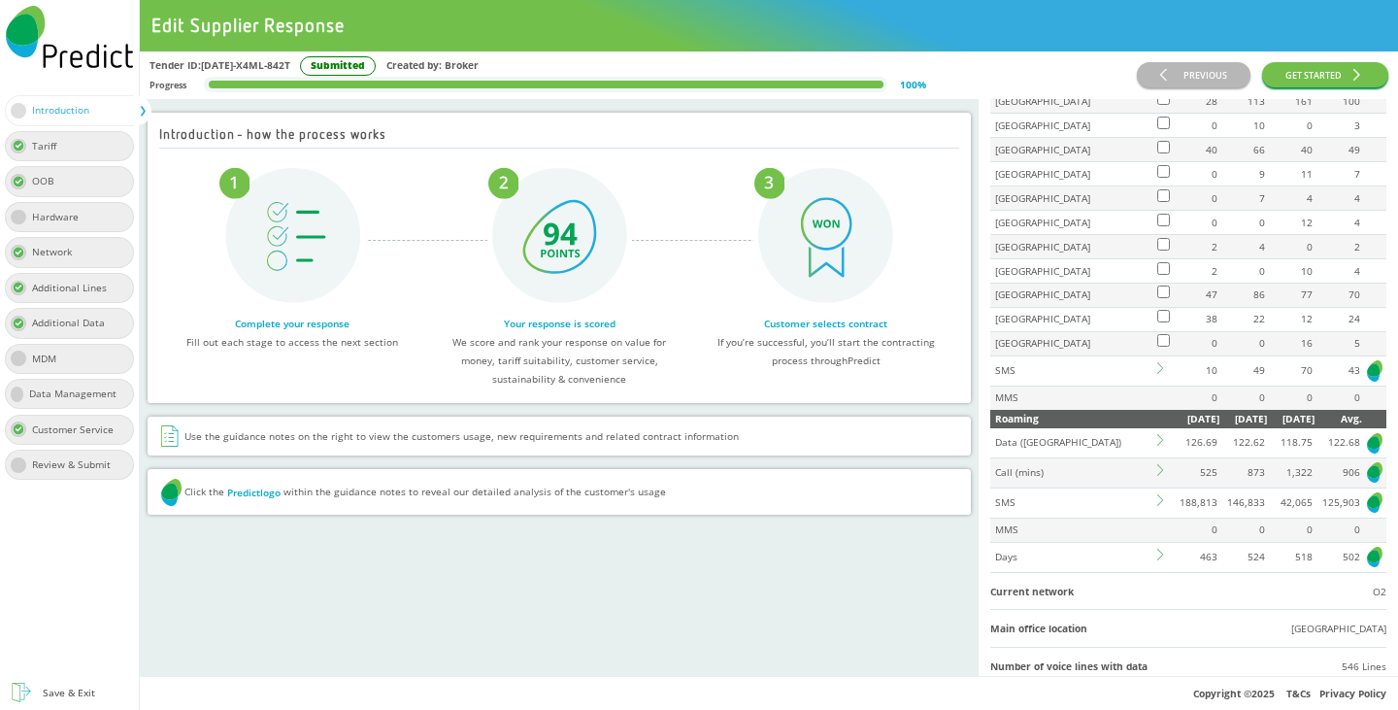
scroll to position [874, 0]
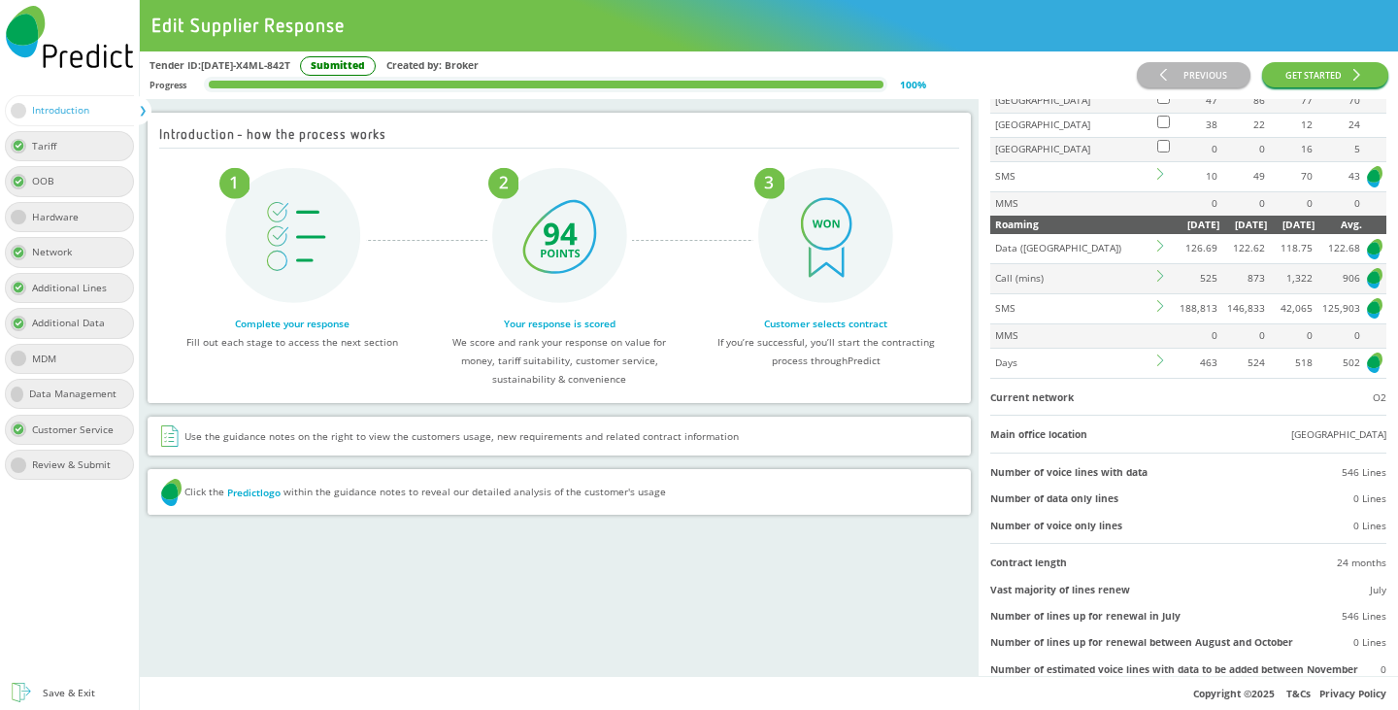
click at [1154, 293] on td at bounding box center [1162, 278] width 17 height 30
click at [1157, 281] on icon at bounding box center [1160, 276] width 6 height 12
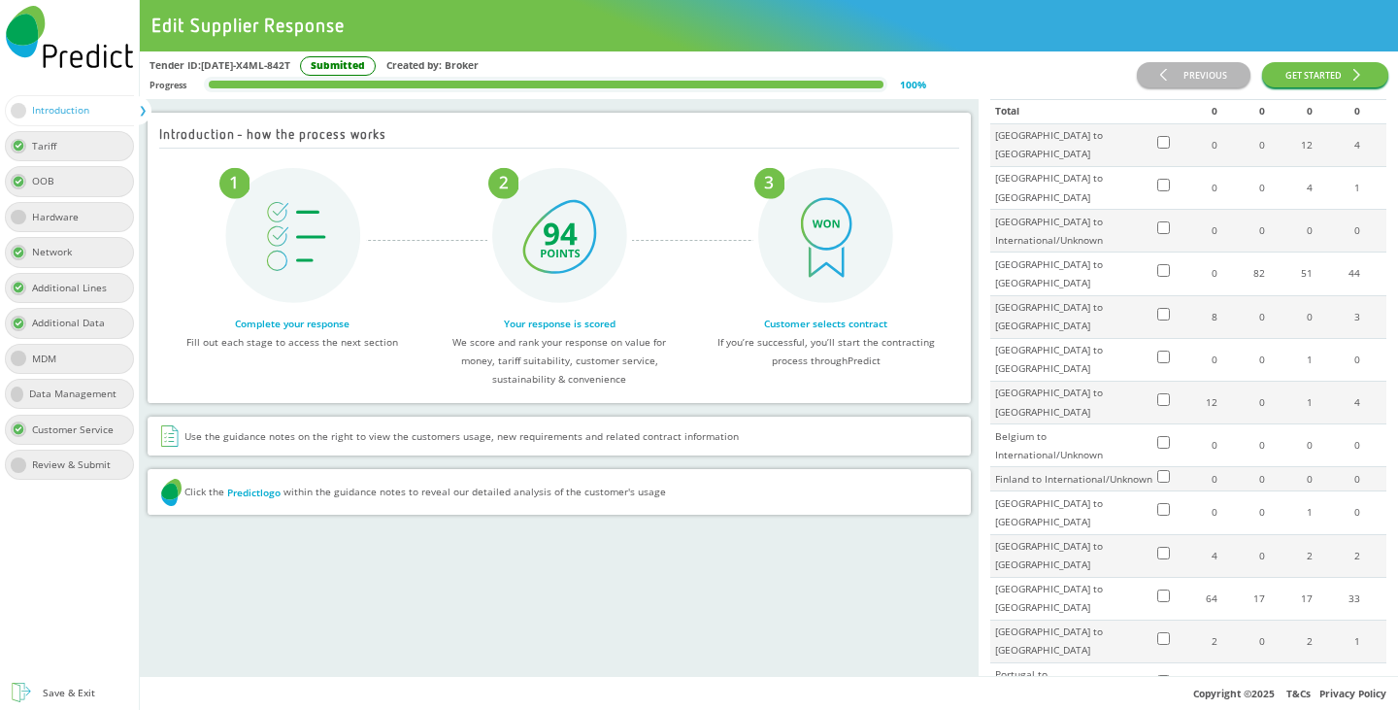
scroll to position [971, 0]
